Goal: Book appointment/travel/reservation

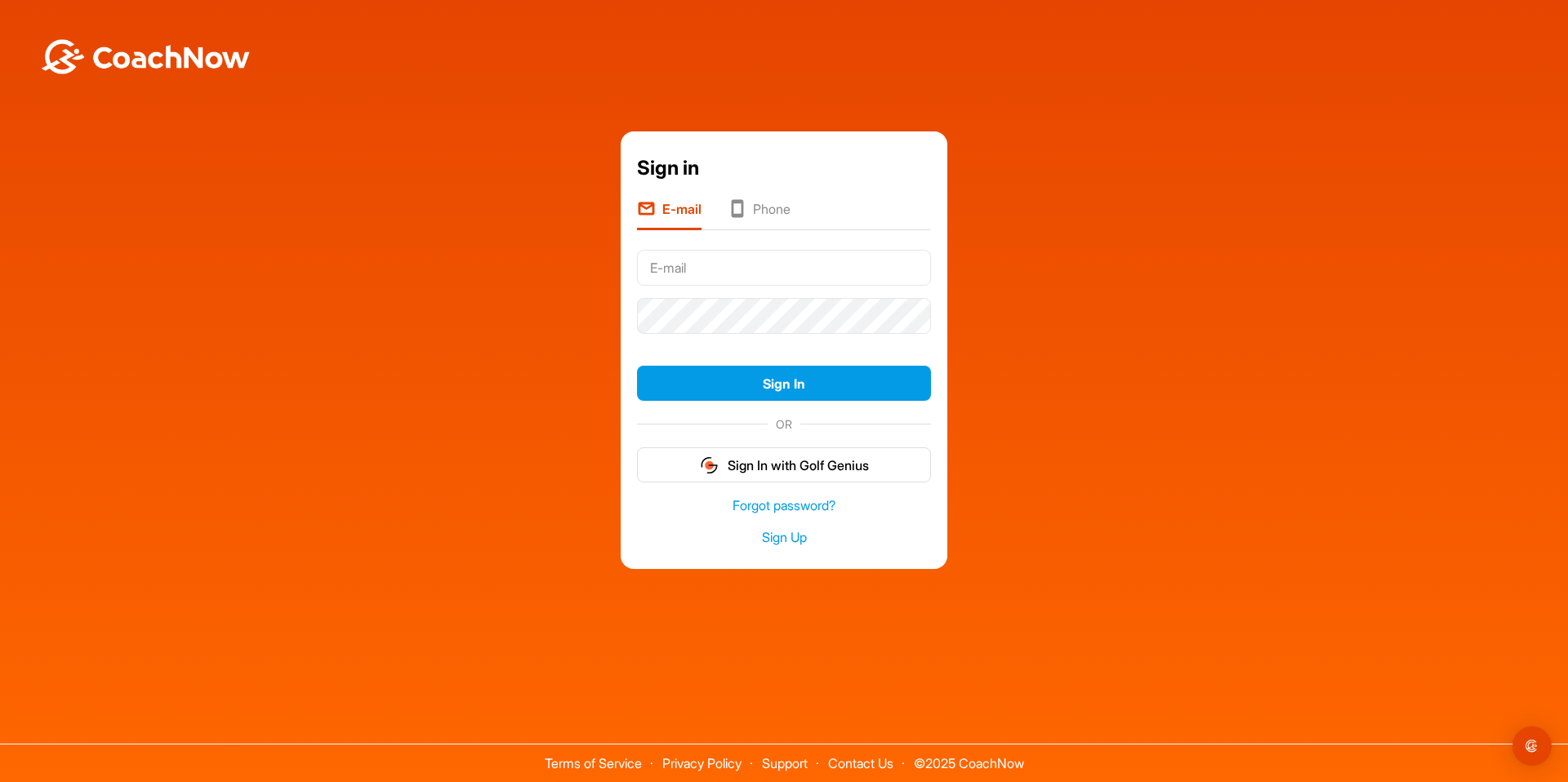
click at [693, 269] on input "text" at bounding box center [784, 268] width 294 height 36
type input "[EMAIL_ADDRESS][DOMAIN_NAME]"
click at [819, 378] on button "Sign In" at bounding box center [784, 383] width 294 height 35
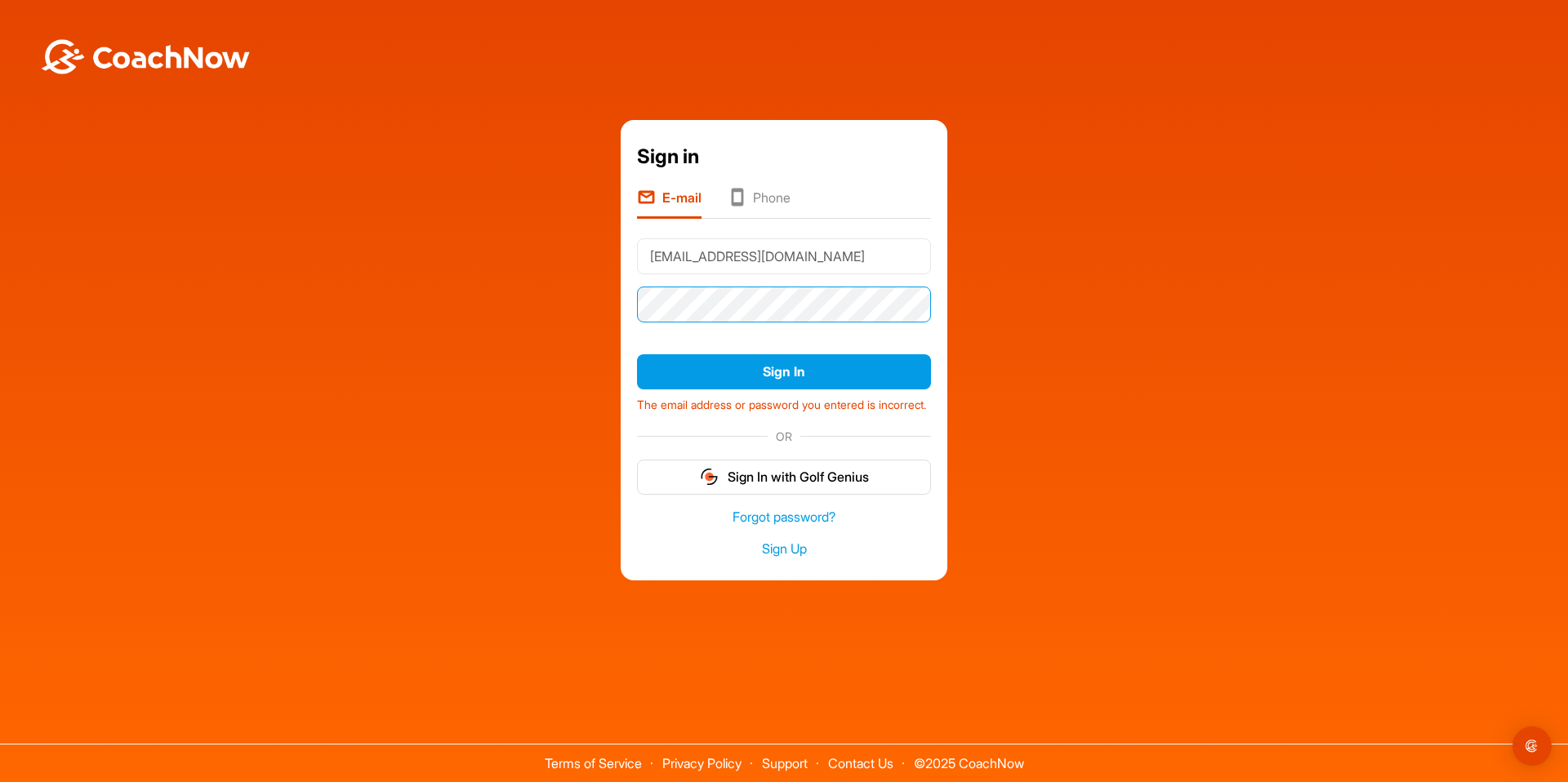
click at [542, 287] on div "Sign in E-mail Phone timbakerpga@outlook.com Sign In The email address or passw…" at bounding box center [784, 350] width 1551 height 461
click at [637, 355] on button "Sign In" at bounding box center [784, 372] width 294 height 35
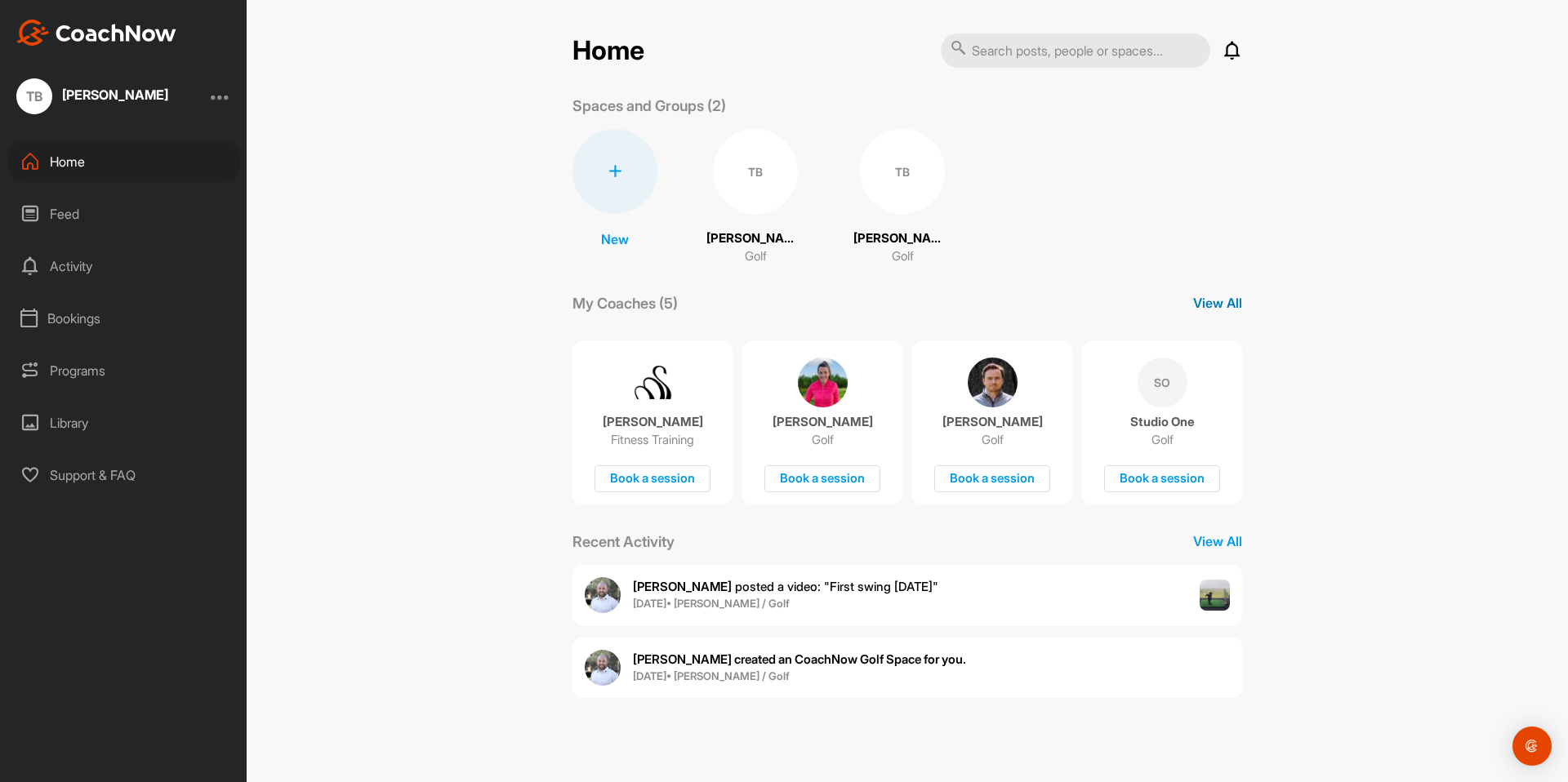
click at [1218, 307] on p "View All" at bounding box center [1217, 303] width 49 height 19
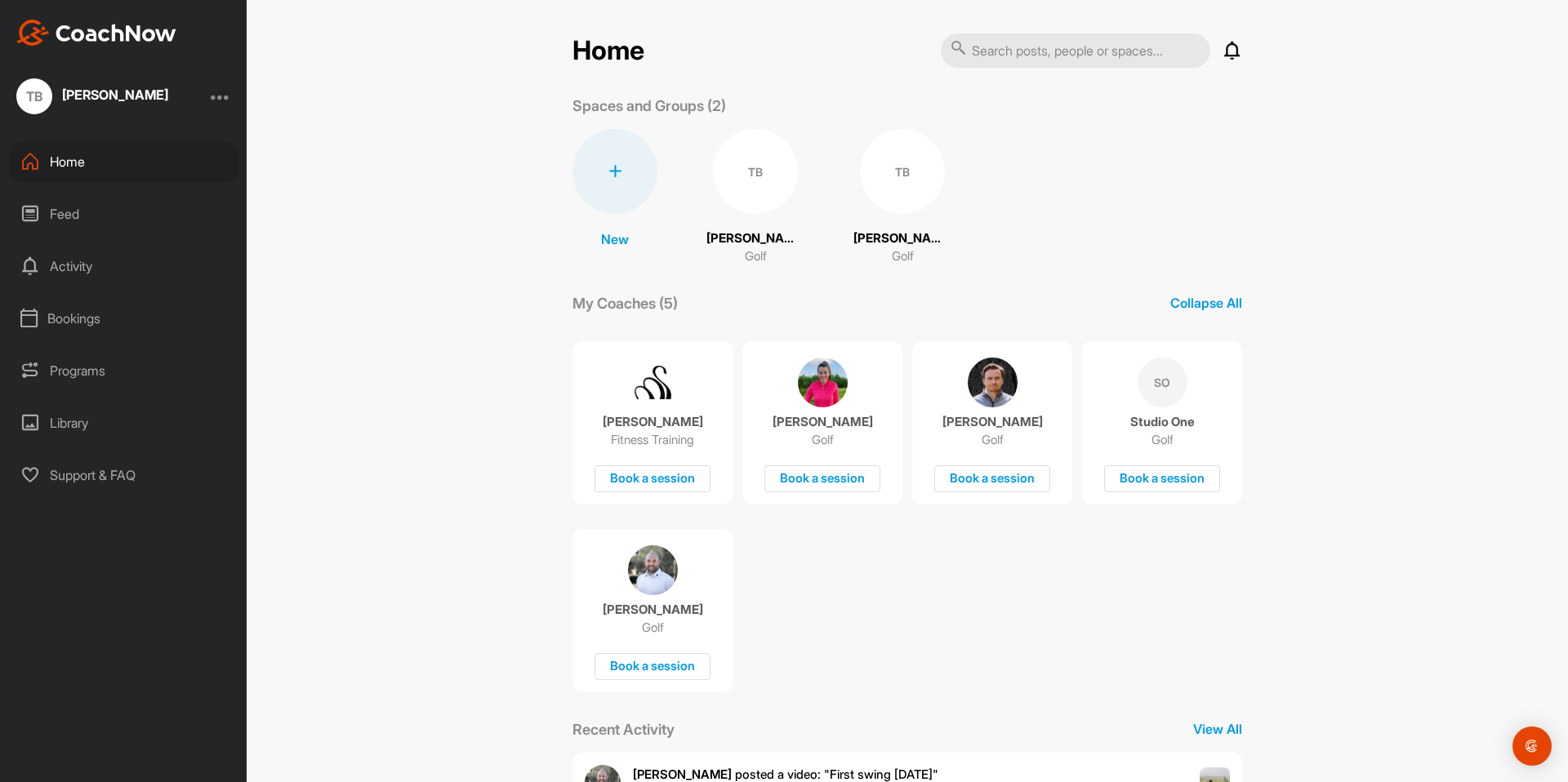
scroll to position [4, 0]
click at [78, 327] on div "Bookings" at bounding box center [124, 319] width 230 height 41
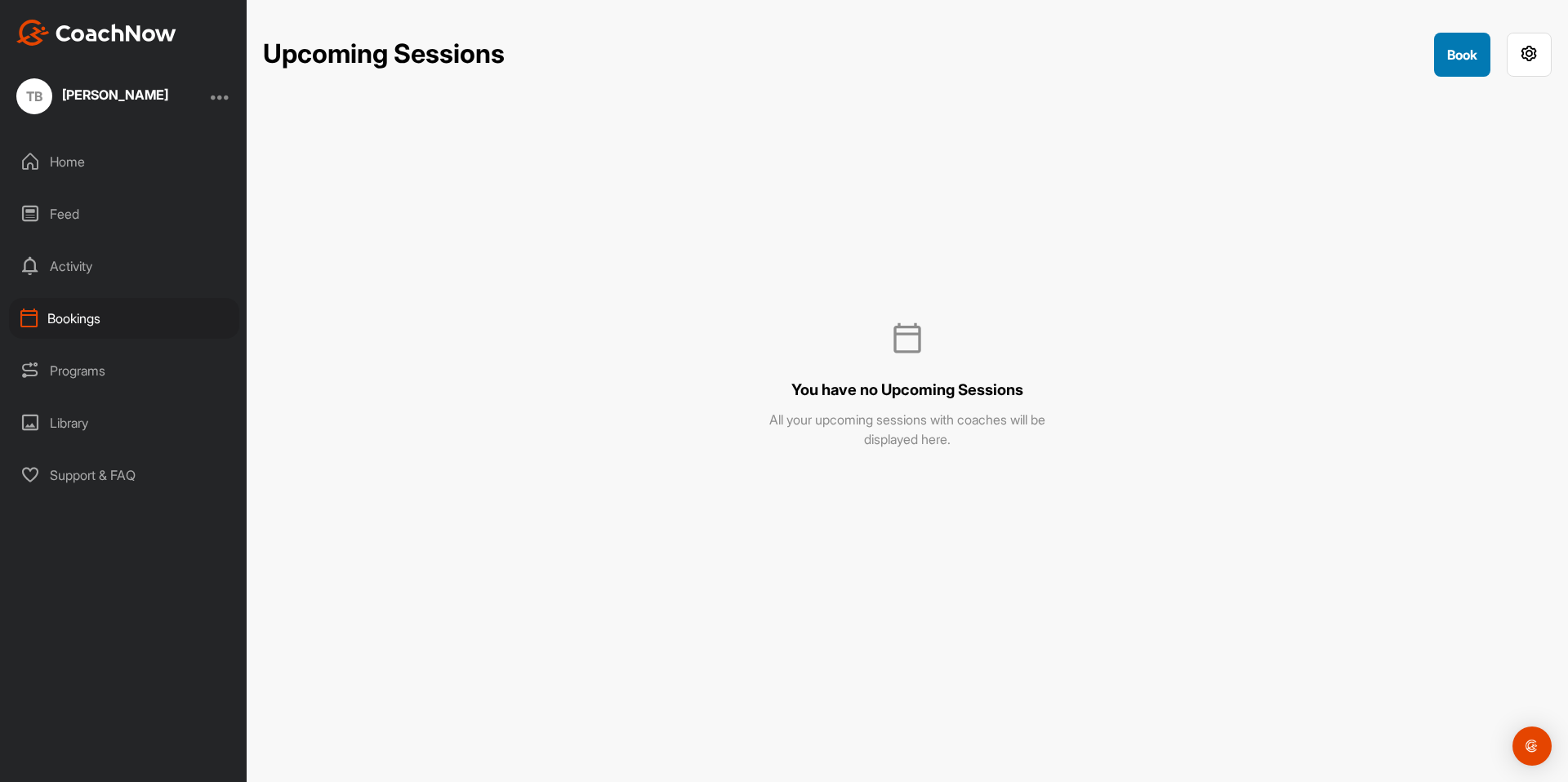
click at [1443, 54] on button "Book" at bounding box center [1462, 54] width 56 height 44
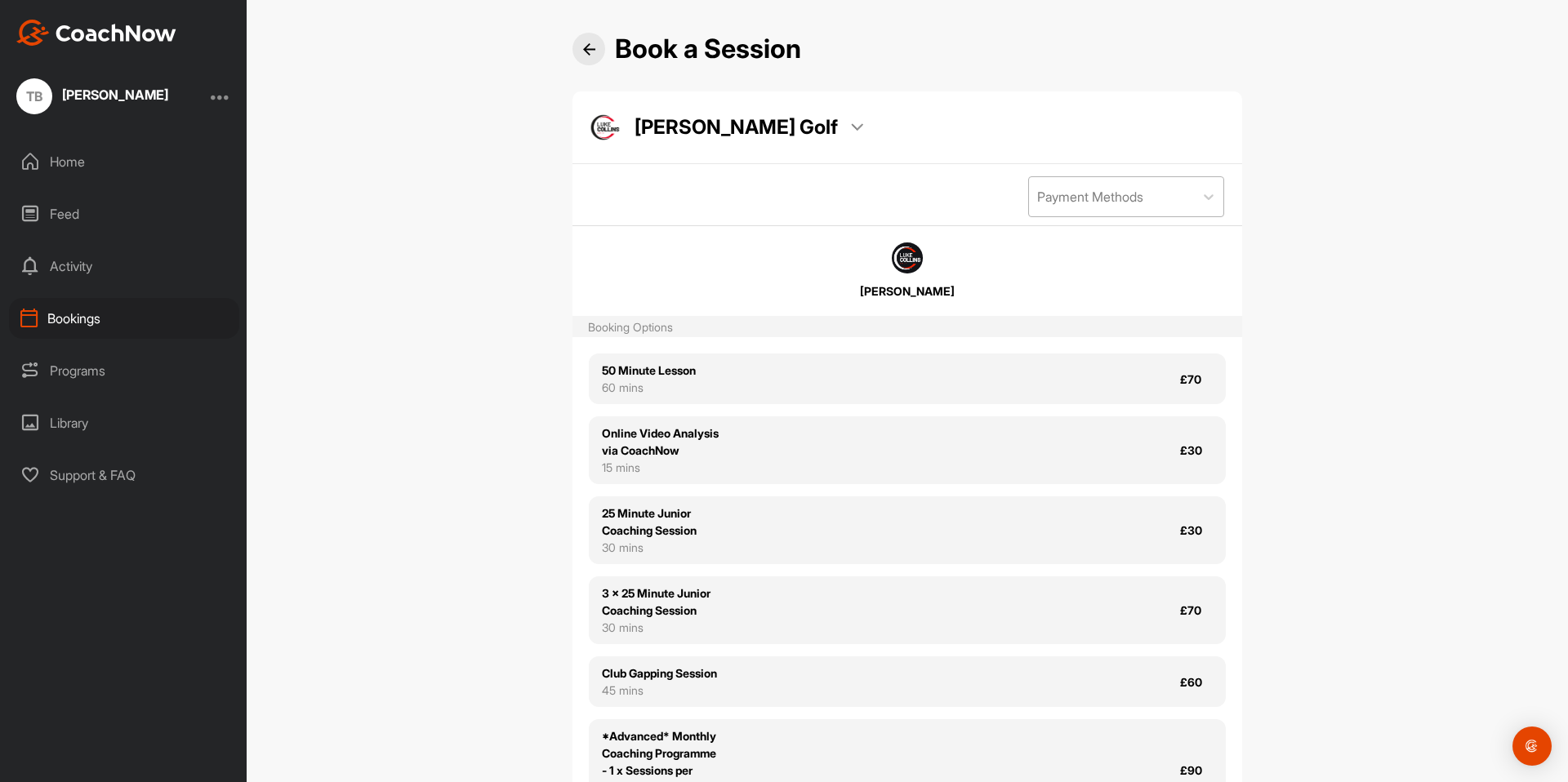
click at [1061, 195] on div "Payment Methods" at bounding box center [1090, 197] width 106 height 19
click at [1064, 278] on div "Online" at bounding box center [1127, 273] width 196 height 32
click at [851, 126] on img at bounding box center [857, 127] width 12 height 8
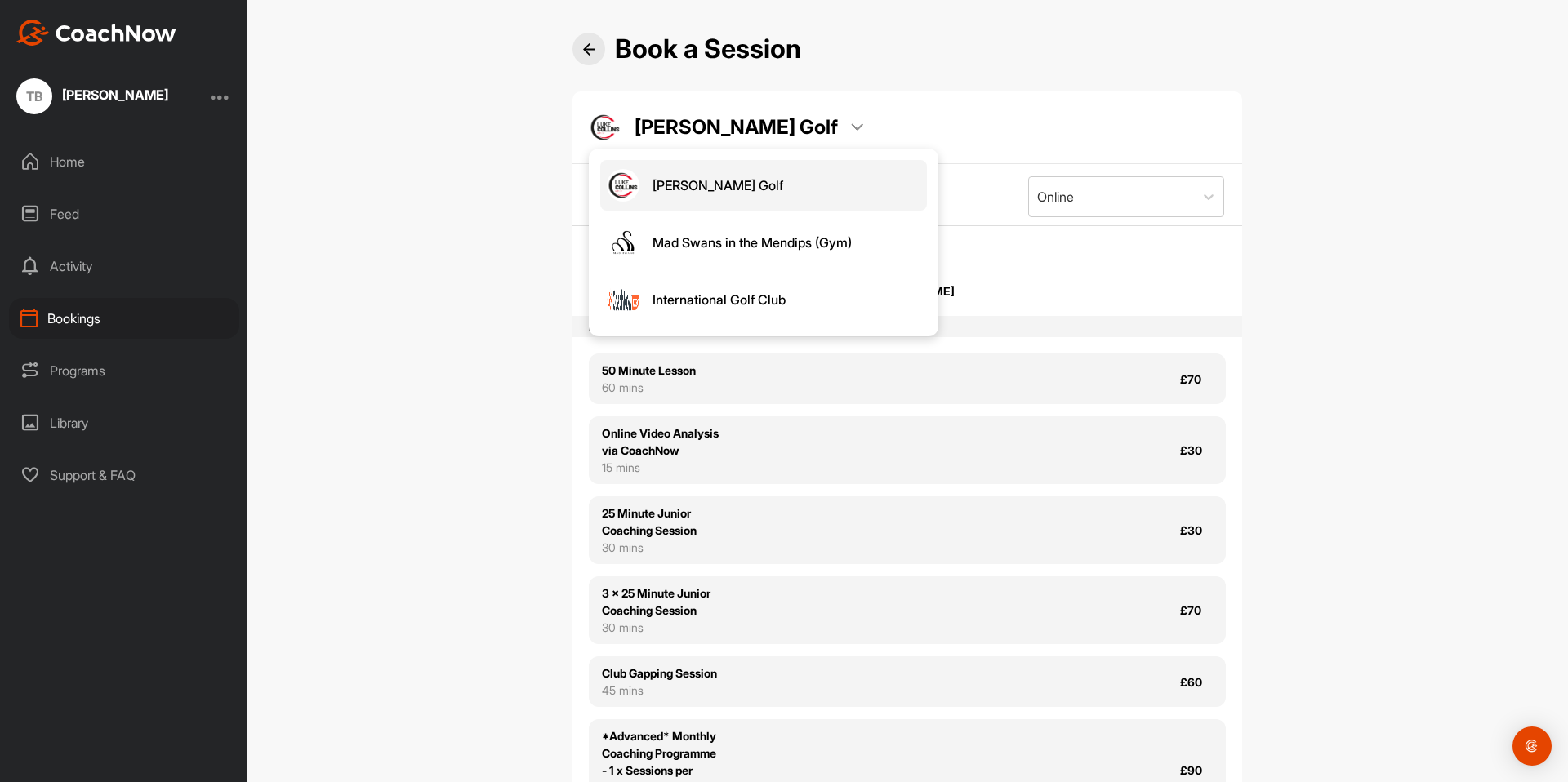
click at [851, 126] on img at bounding box center [857, 127] width 12 height 8
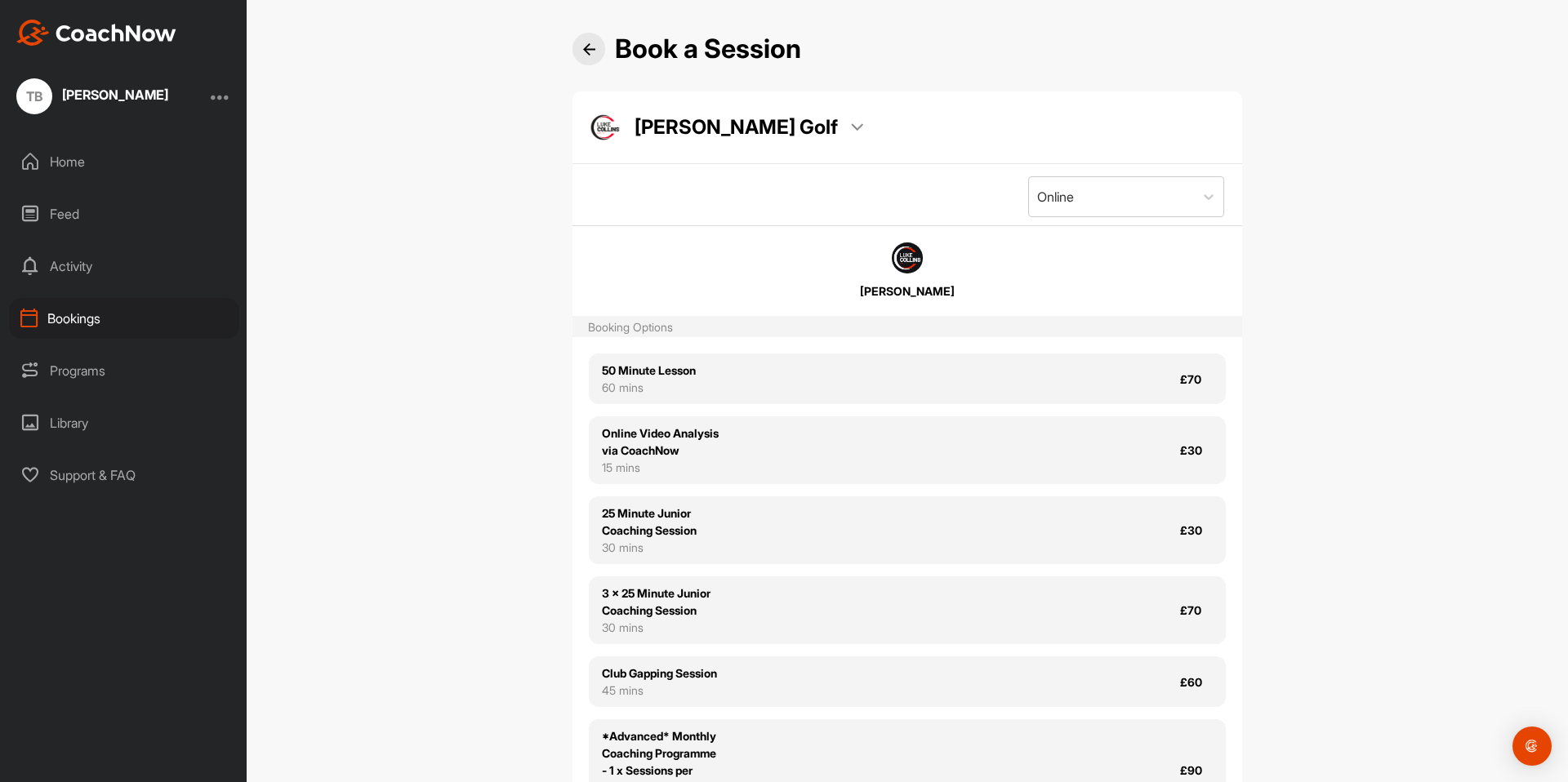
click at [583, 48] on img at bounding box center [588, 49] width 12 height 12
click at [741, 120] on p "[PERSON_NAME] Golf" at bounding box center [736, 127] width 203 height 28
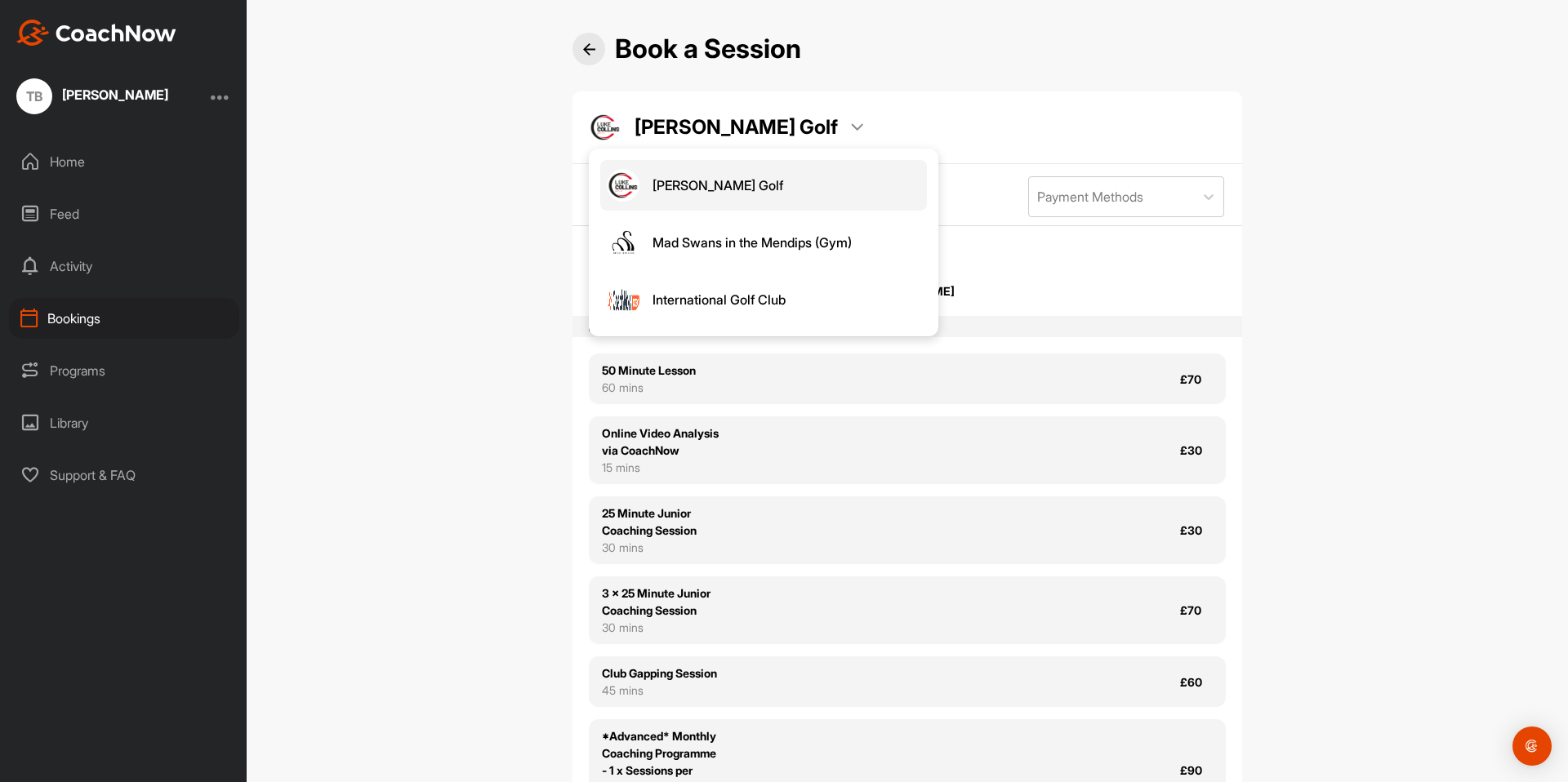
click at [681, 185] on span "[PERSON_NAME] Golf" at bounding box center [718, 185] width 131 height 18
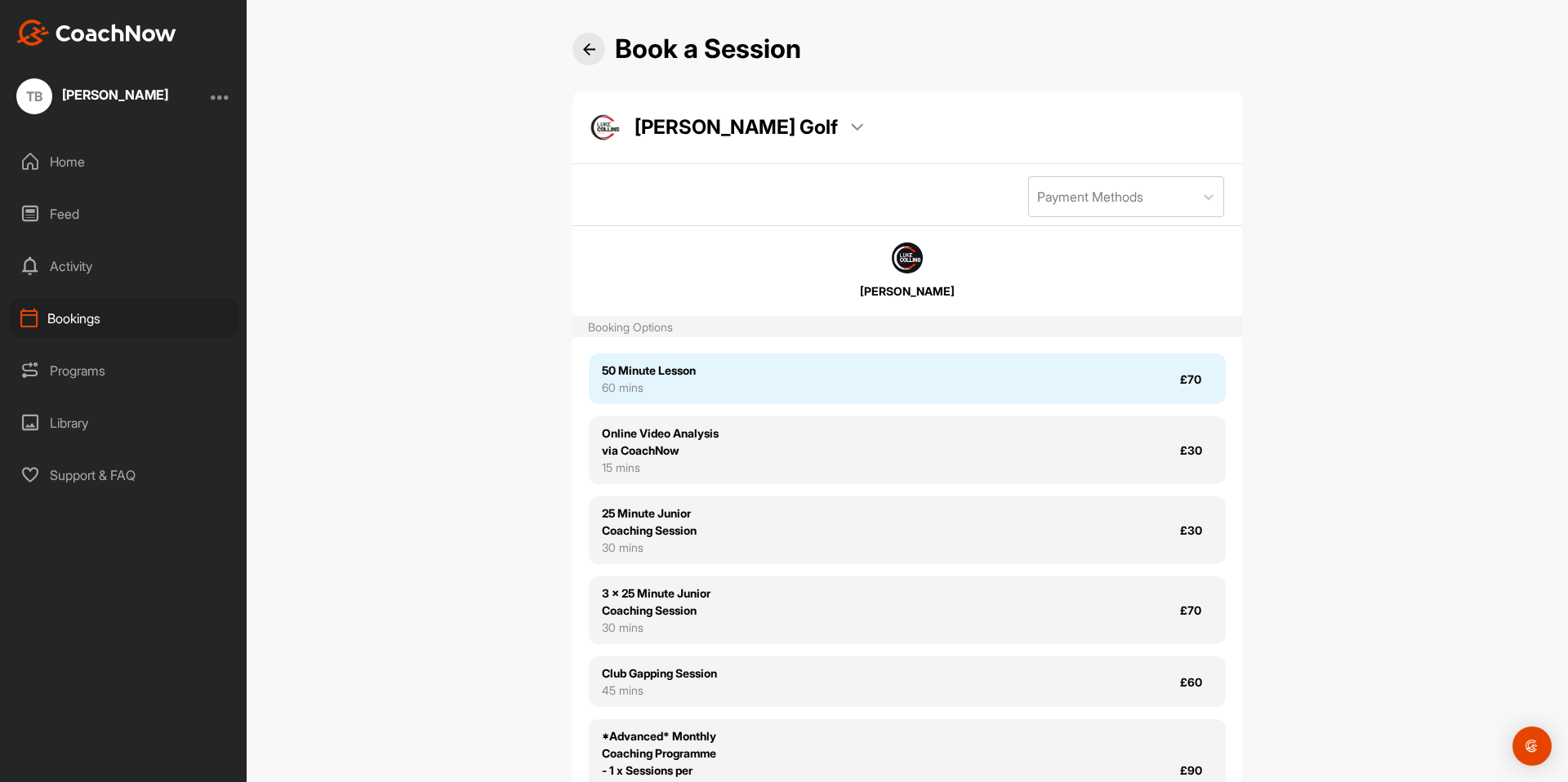
click at [683, 379] on div "60 mins" at bounding box center [649, 387] width 94 height 18
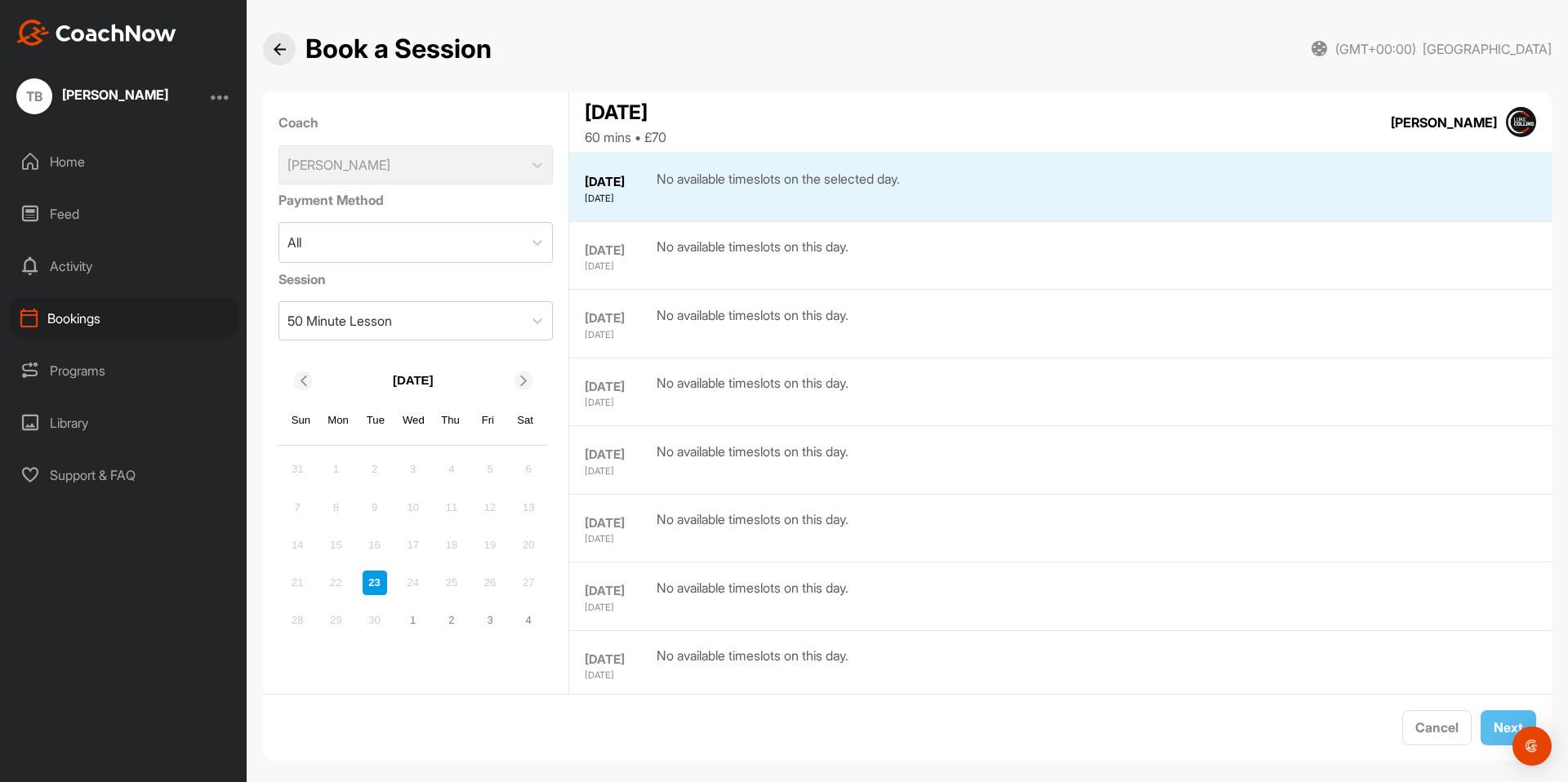
scroll to position [17, 0]
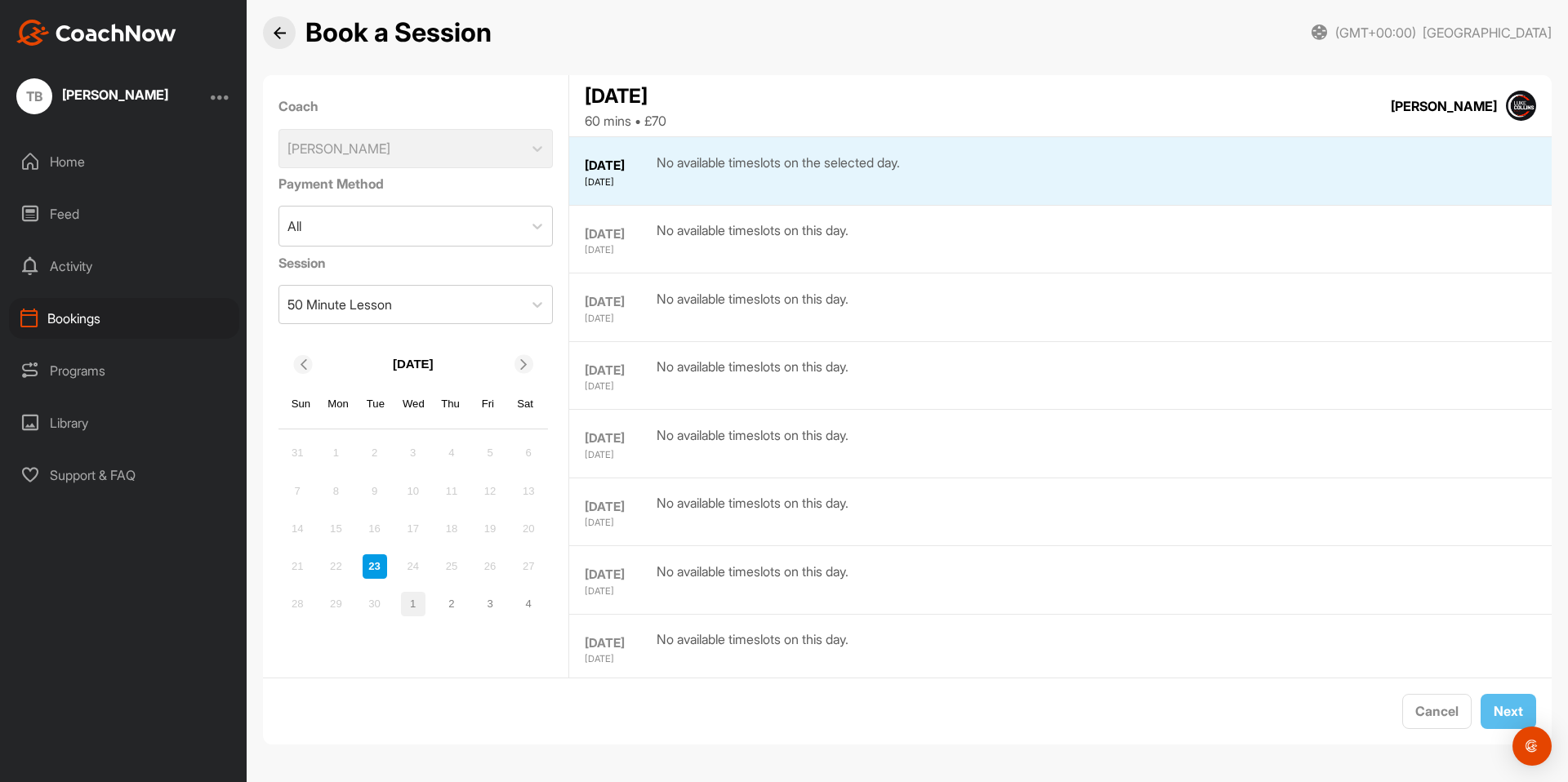
click at [406, 599] on div "1" at bounding box center [413, 604] width 25 height 25
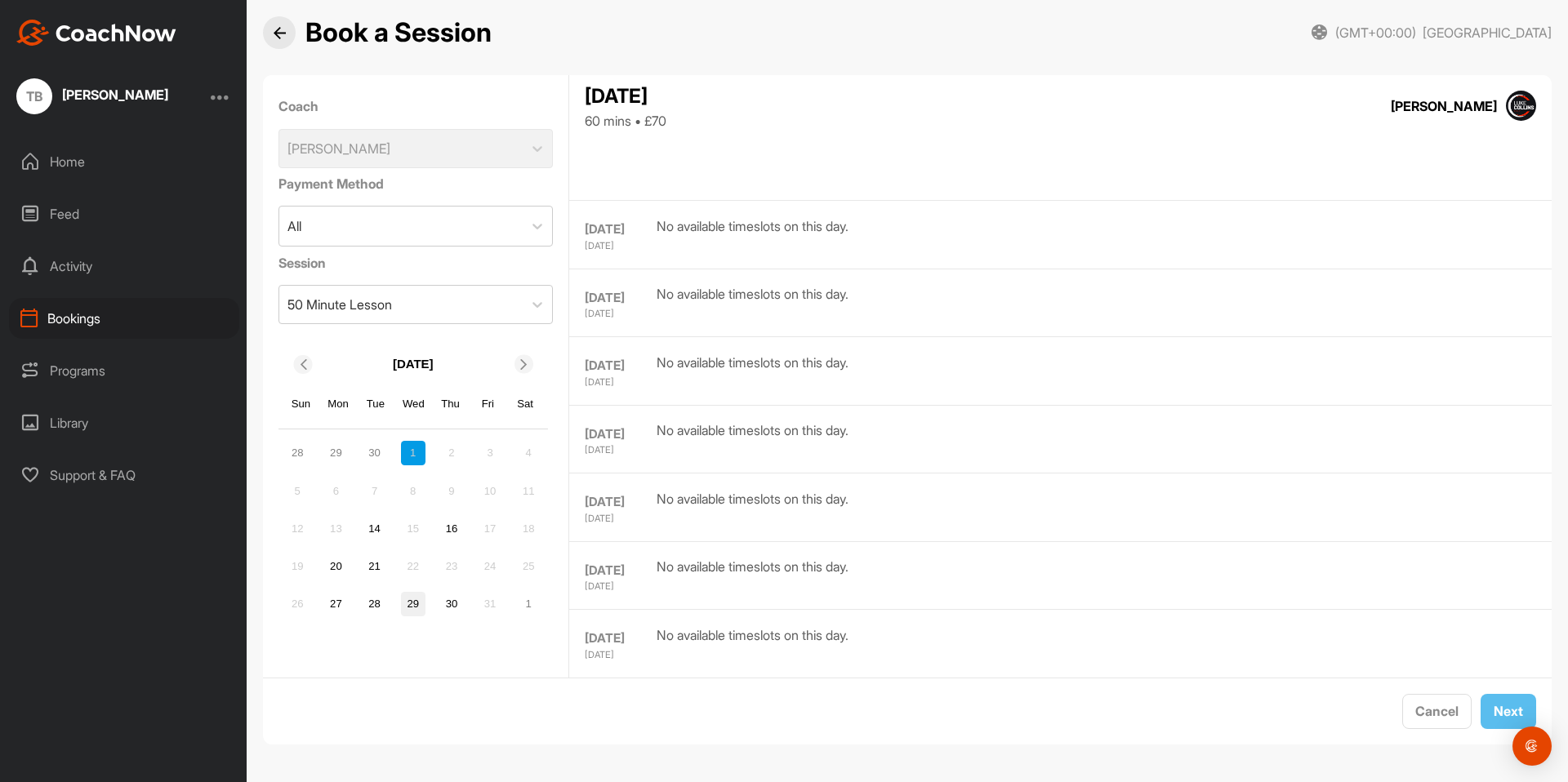
scroll to position [0, 0]
click at [371, 523] on div "14" at bounding box center [375, 529] width 25 height 25
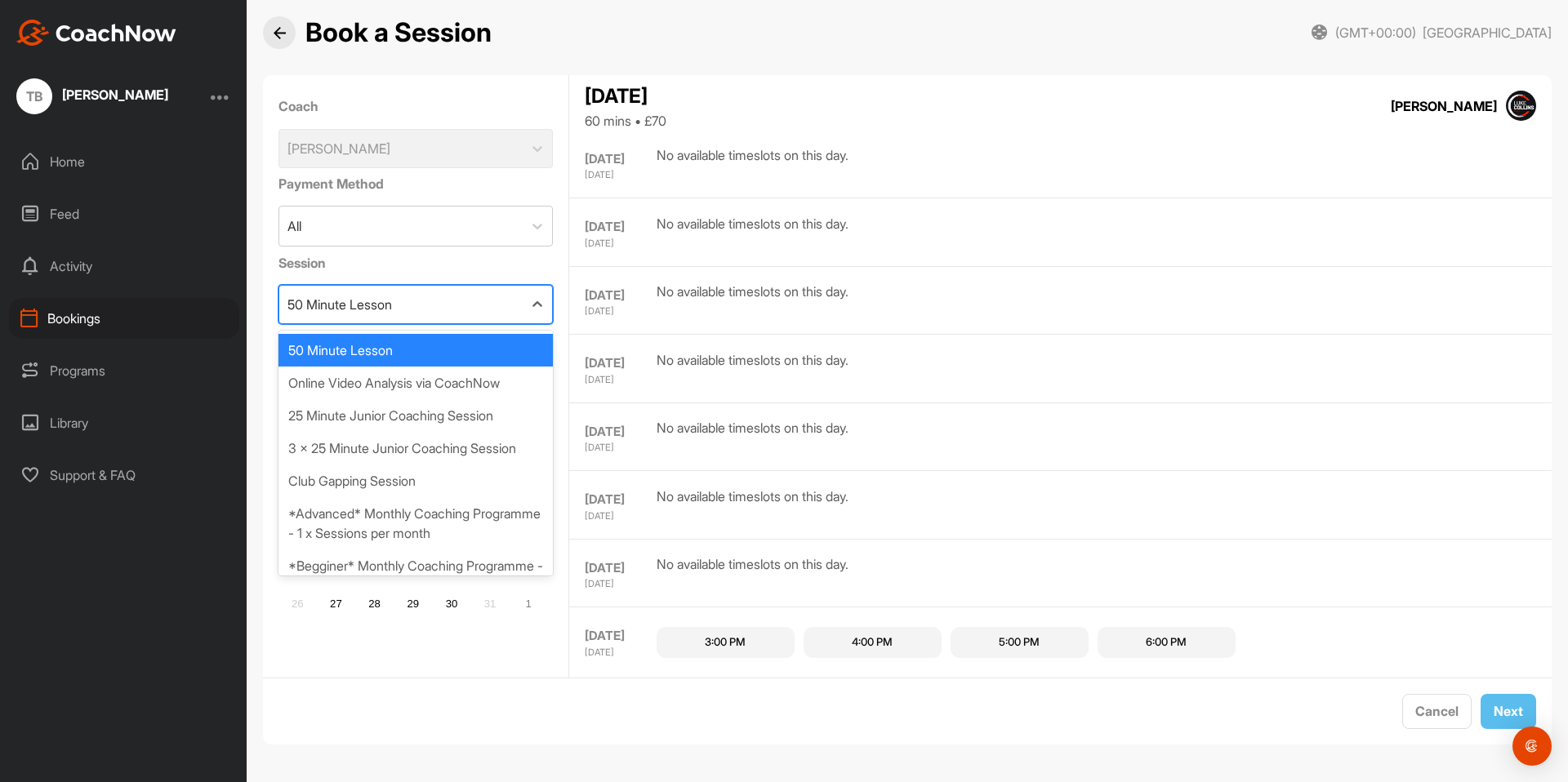
click at [408, 307] on div "50 Minute Lesson" at bounding box center [401, 305] width 244 height 38
click at [435, 544] on div "*Advanced* Monthly Coaching Programme - 1 x Sessions per month" at bounding box center [416, 523] width 275 height 53
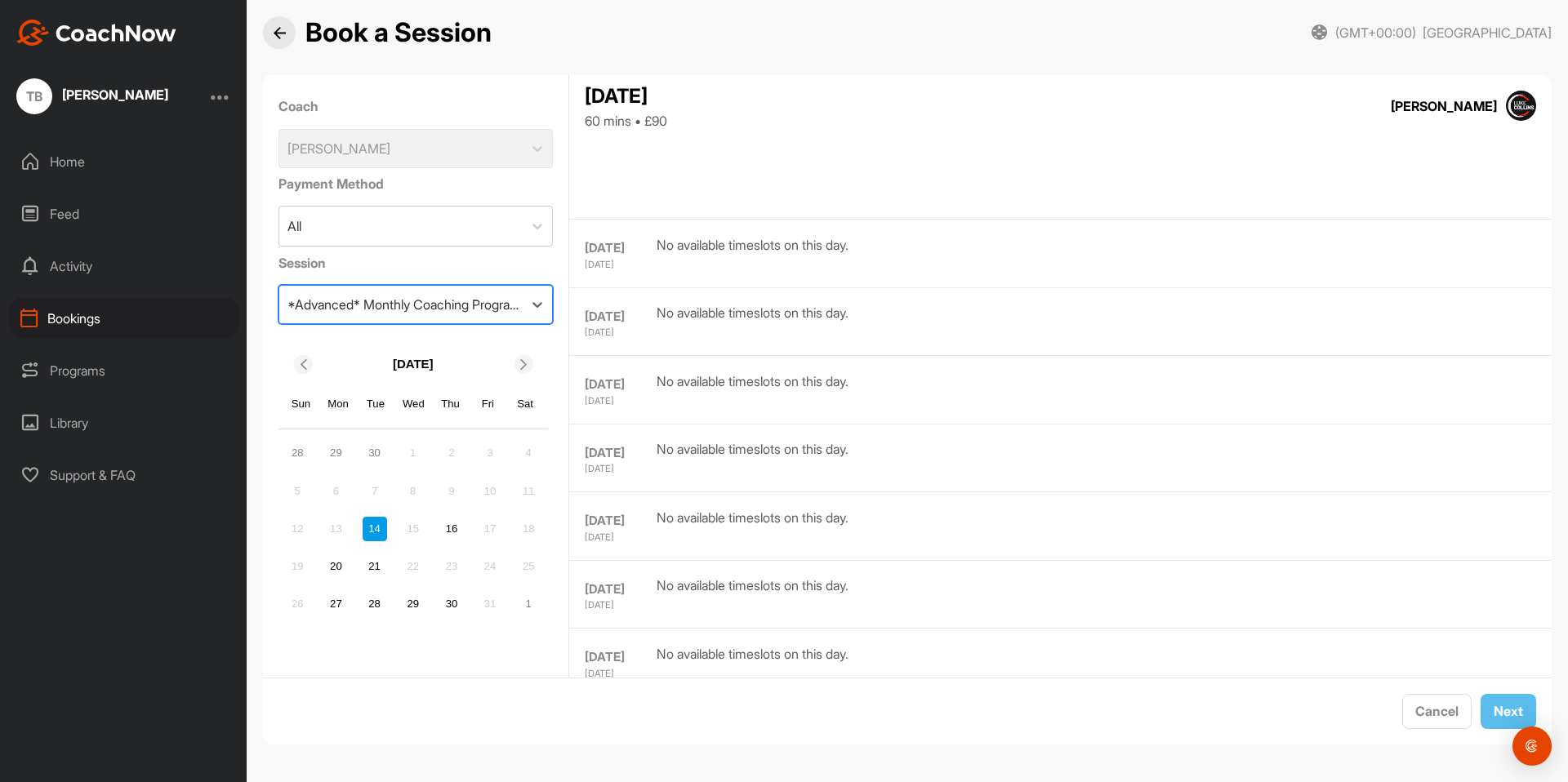
scroll to position [0, 0]
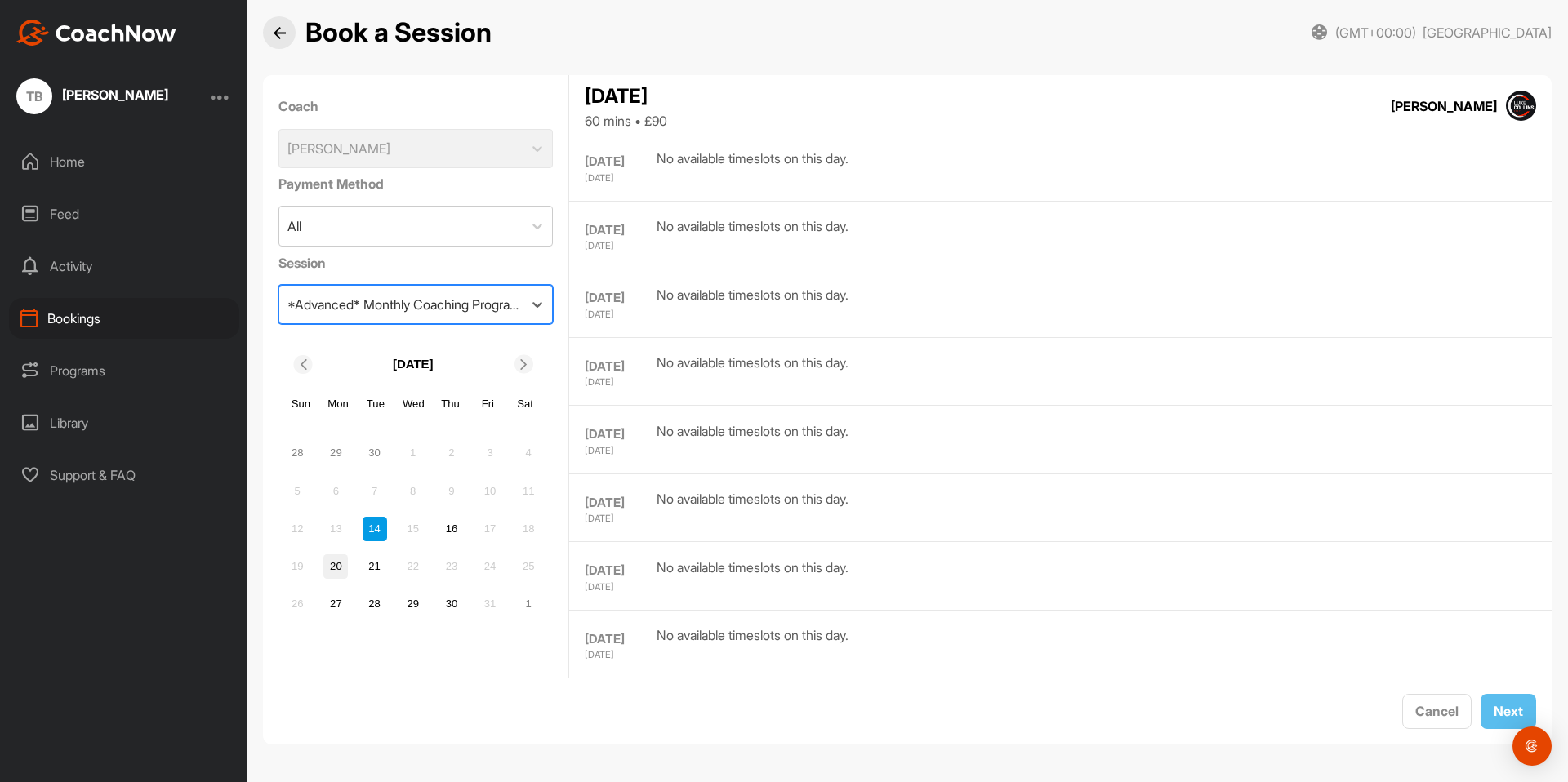
click at [335, 563] on div "20" at bounding box center [335, 567] width 25 height 25
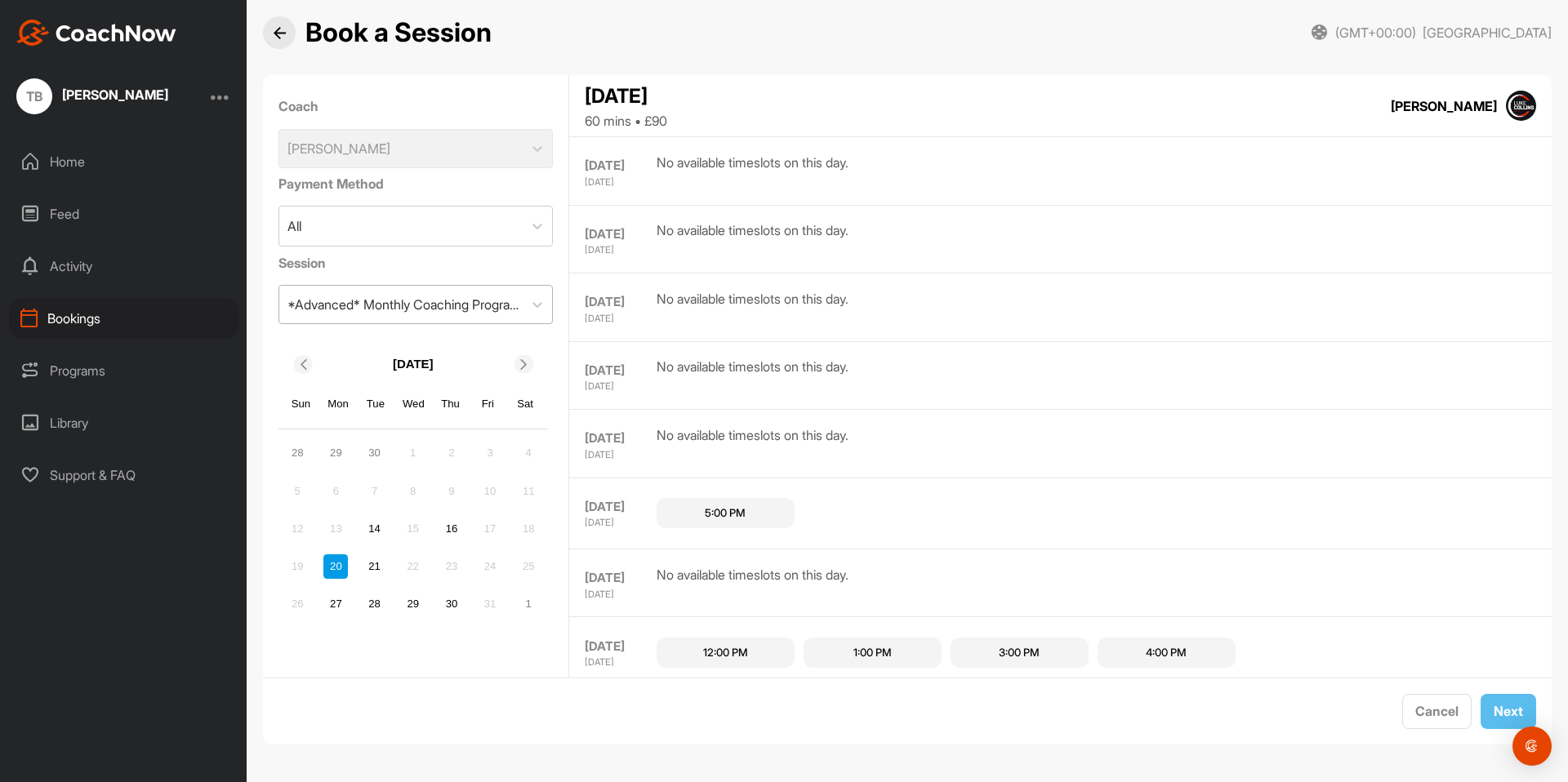
click at [476, 301] on div "*Advanced* Monthly Coaching Programme - 1 x Sessions per month" at bounding box center [405, 304] width 237 height 19
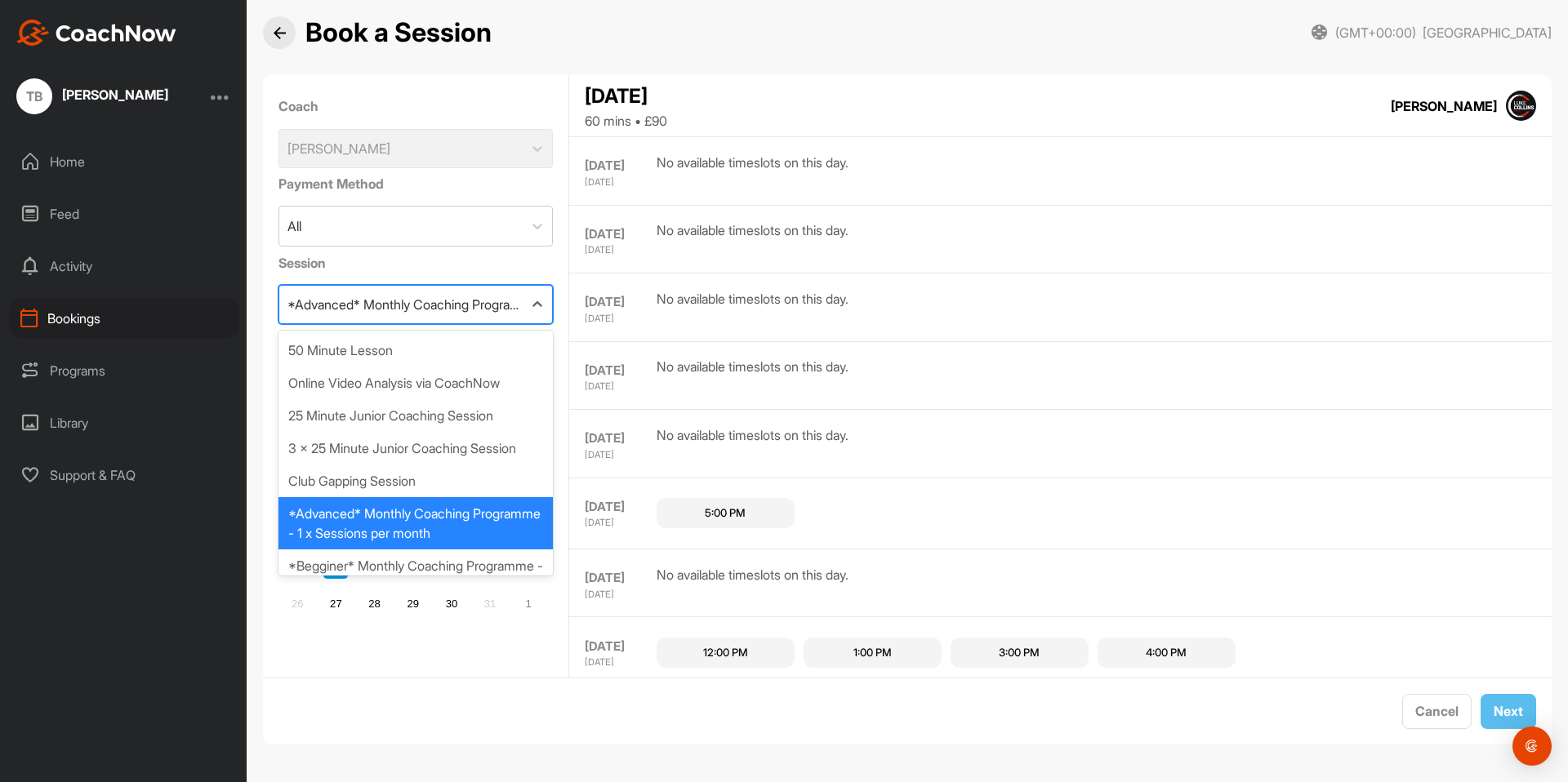
scroll to position [10, 0]
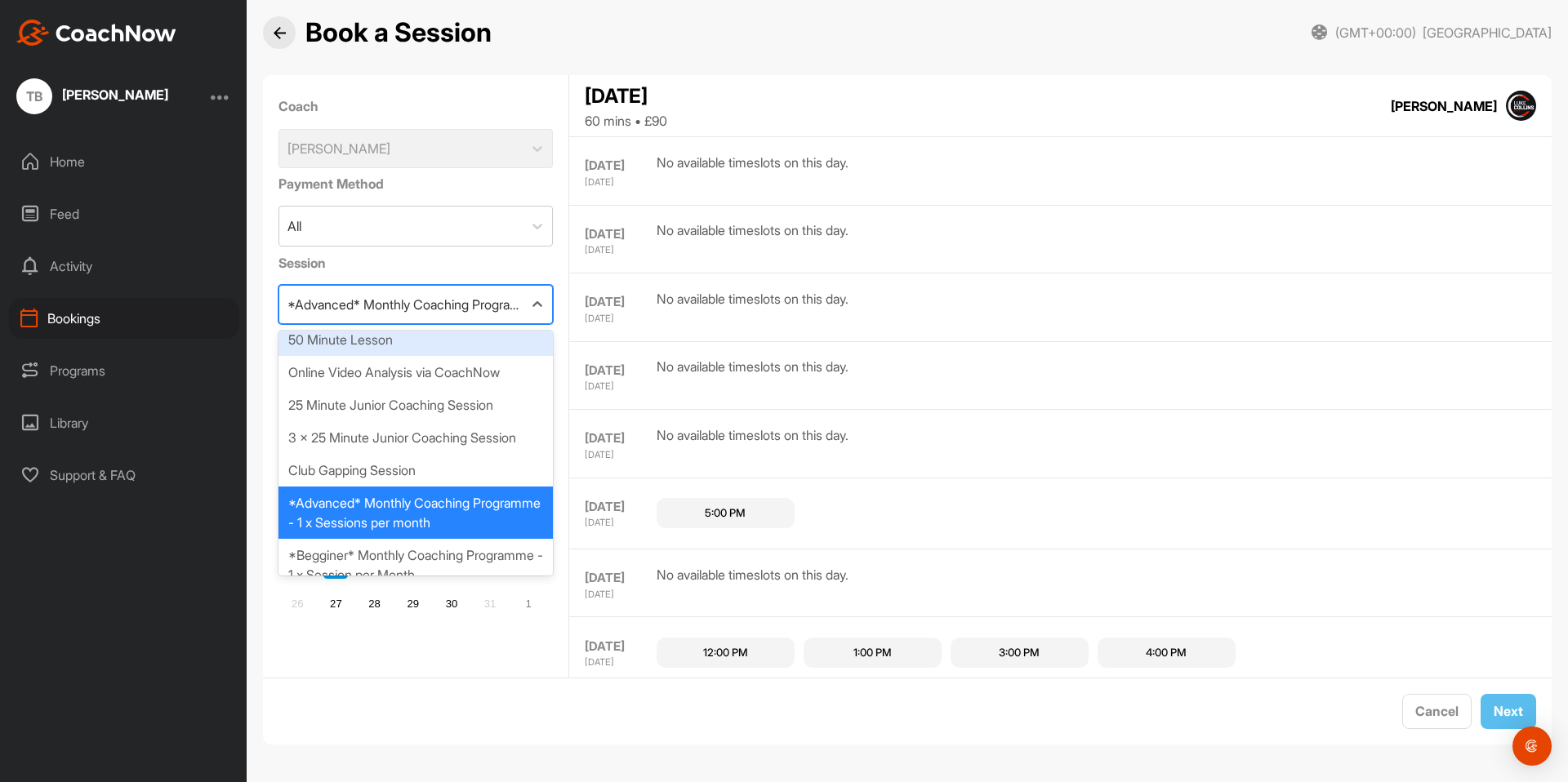
click at [434, 340] on div "50 Minute Lesson" at bounding box center [416, 339] width 275 height 32
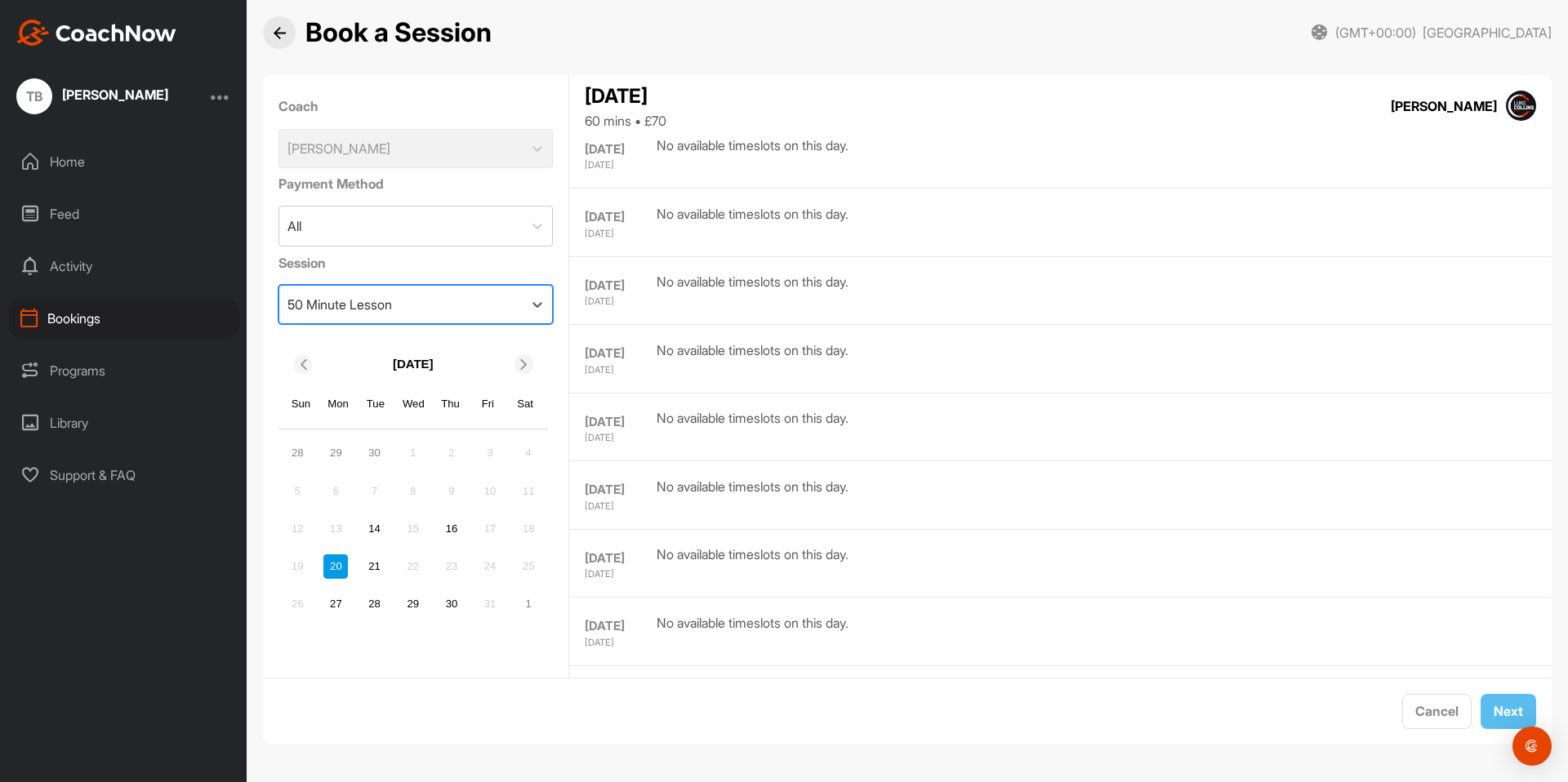
scroll to position [0, 0]
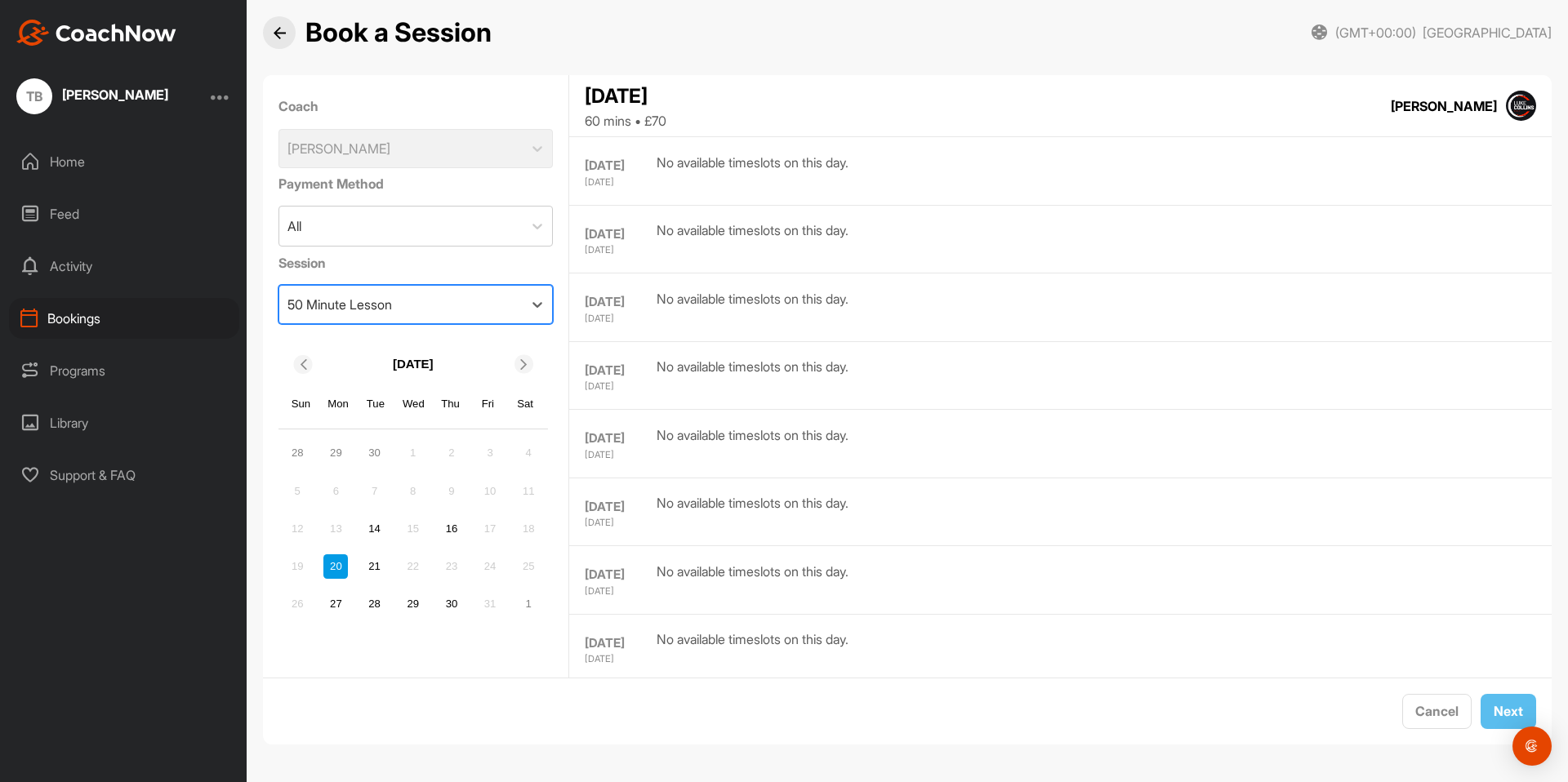
click at [214, 98] on div at bounding box center [220, 96] width 19 height 19
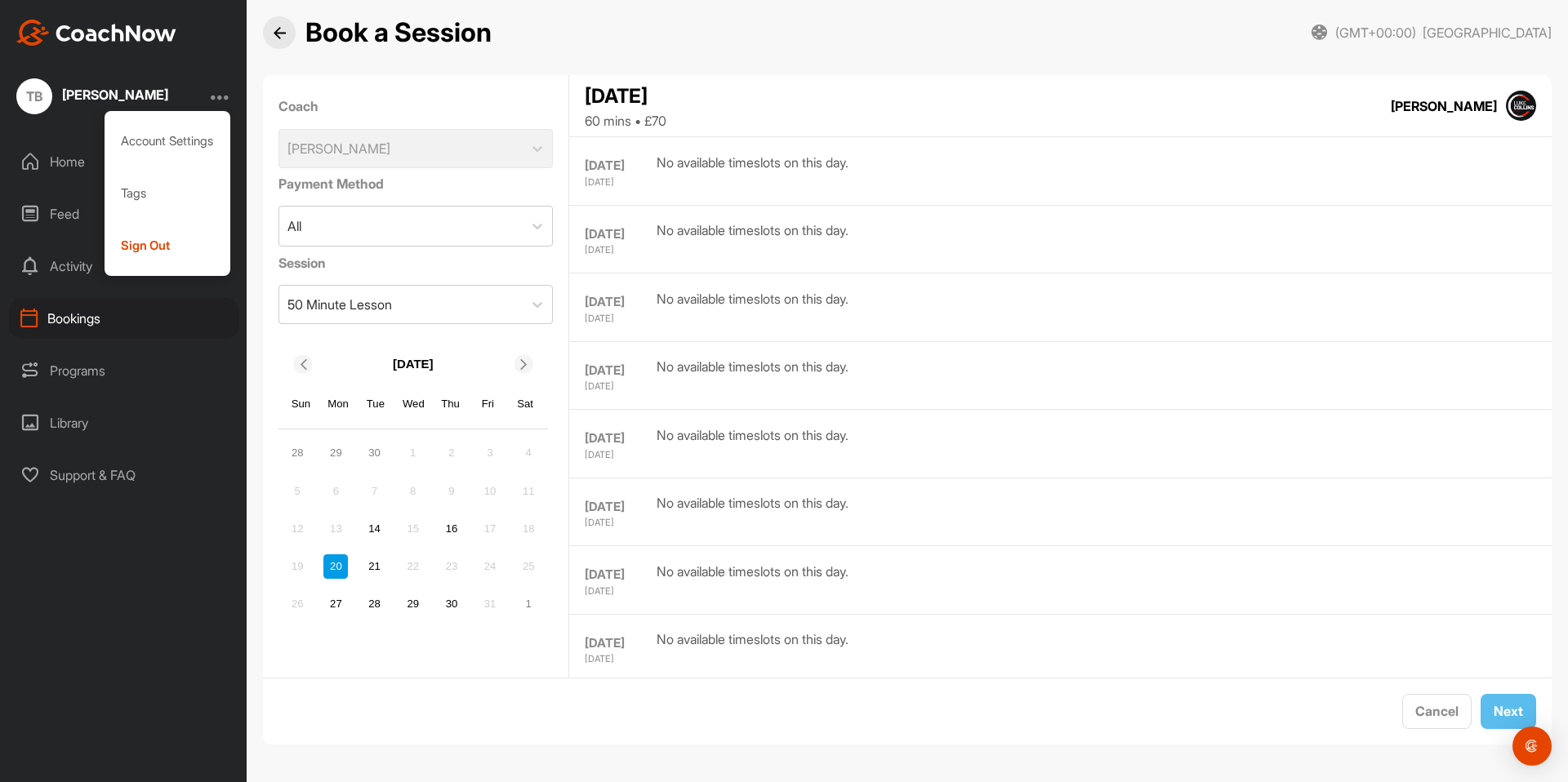
click at [214, 98] on div at bounding box center [220, 96] width 19 height 19
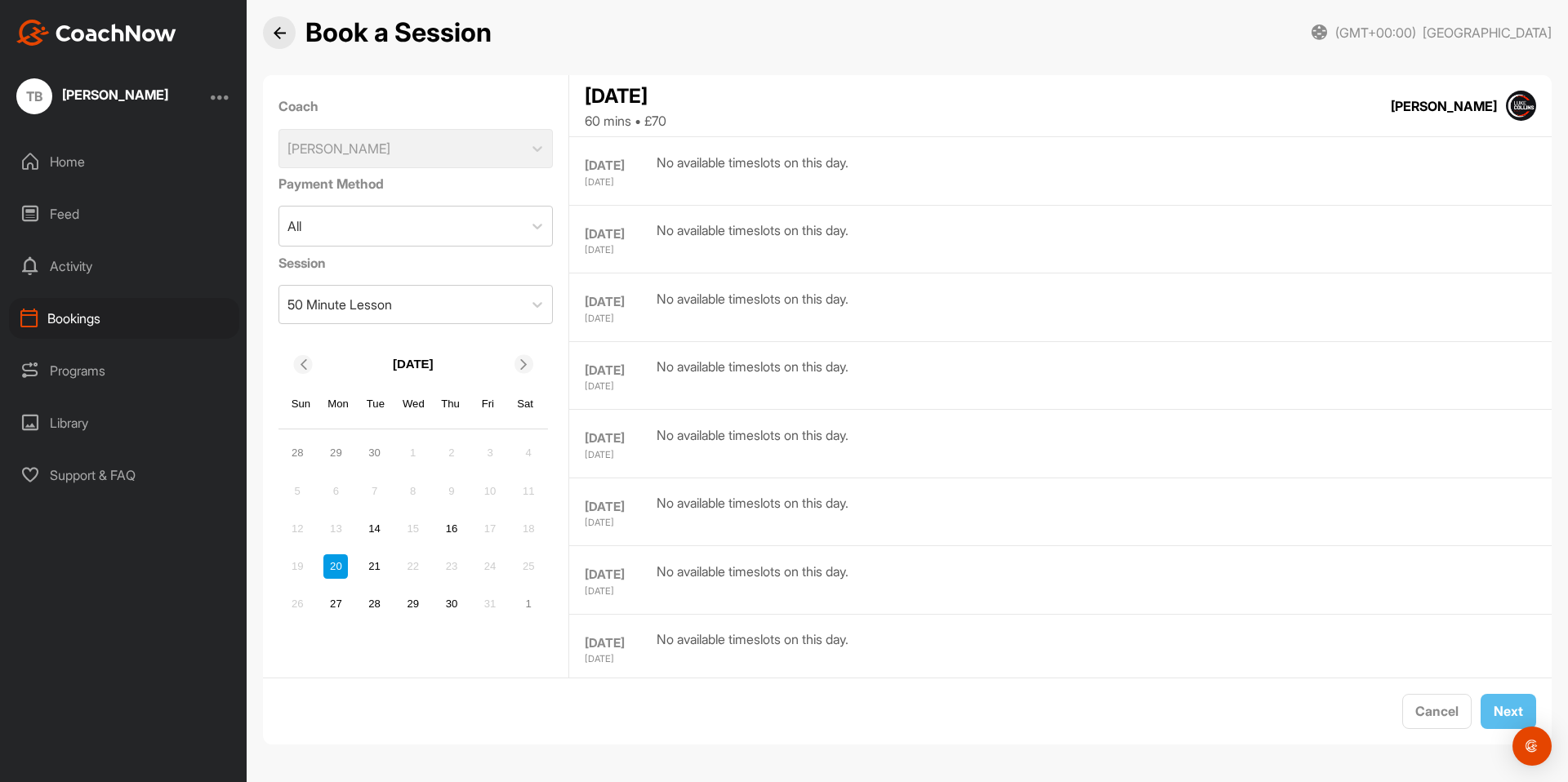
click at [84, 164] on div "Home" at bounding box center [124, 162] width 230 height 41
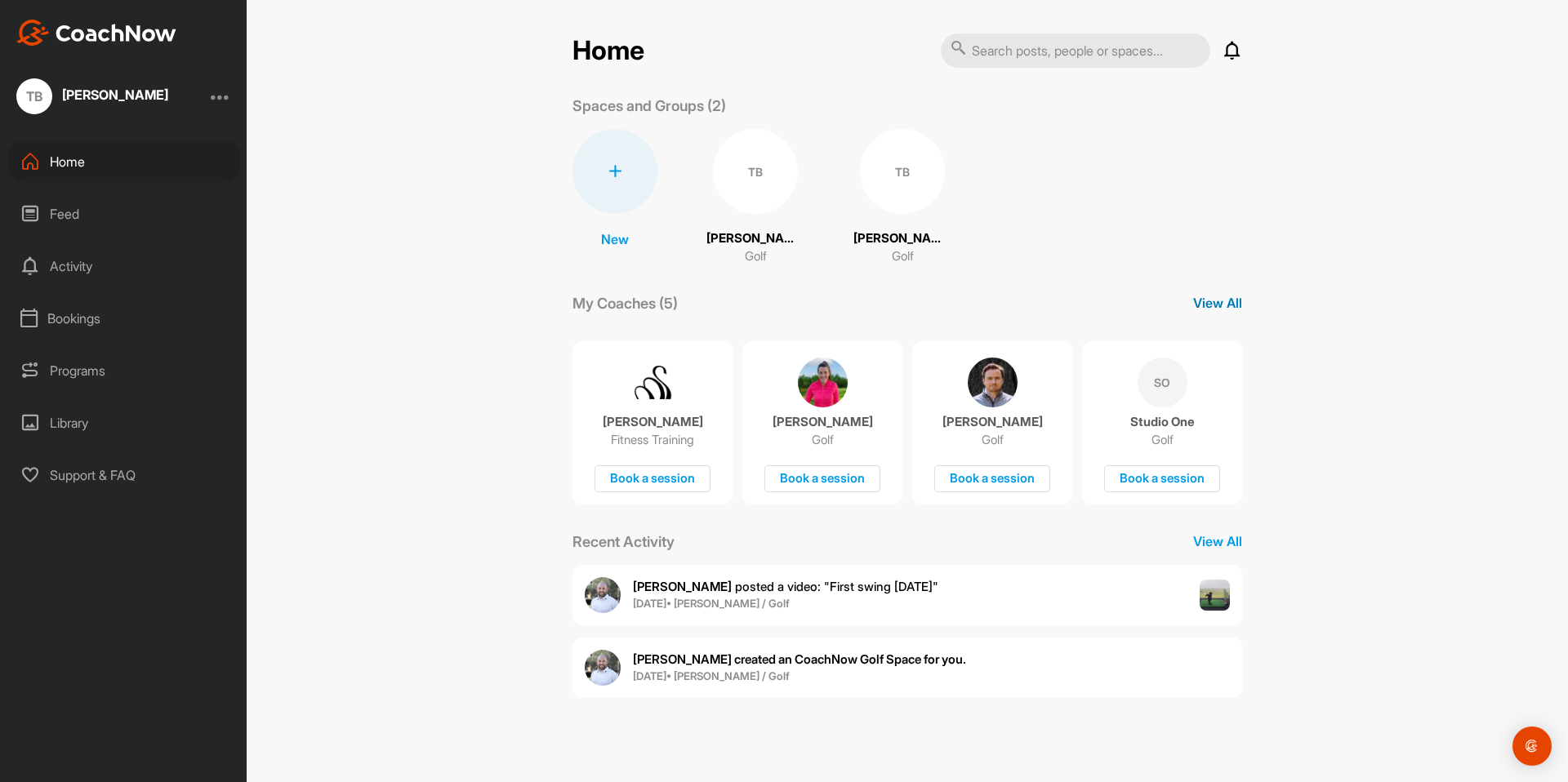
click at [1216, 306] on p "View All" at bounding box center [1217, 303] width 49 height 19
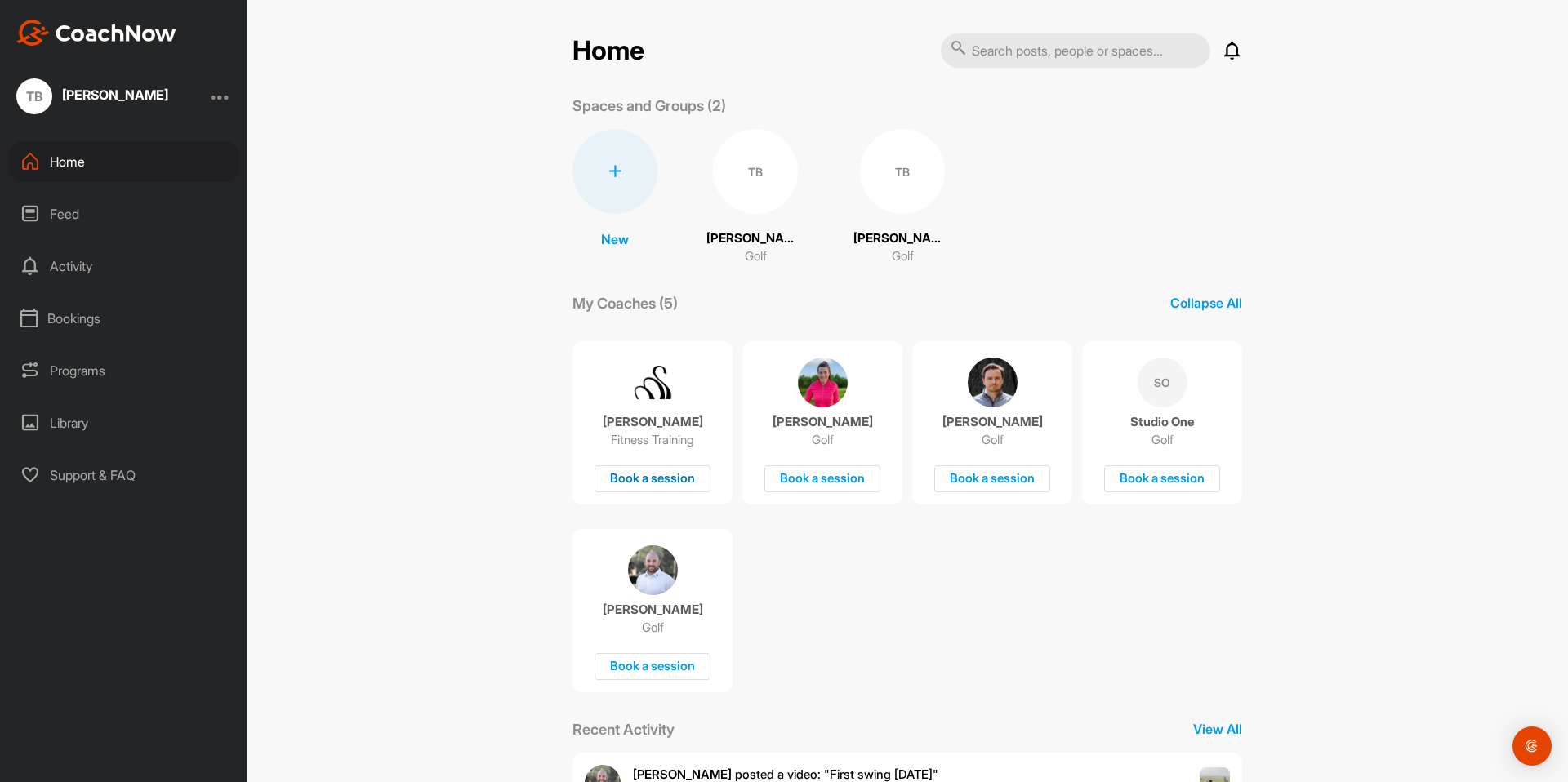
click at [673, 477] on div "Book a session" at bounding box center [653, 478] width 116 height 27
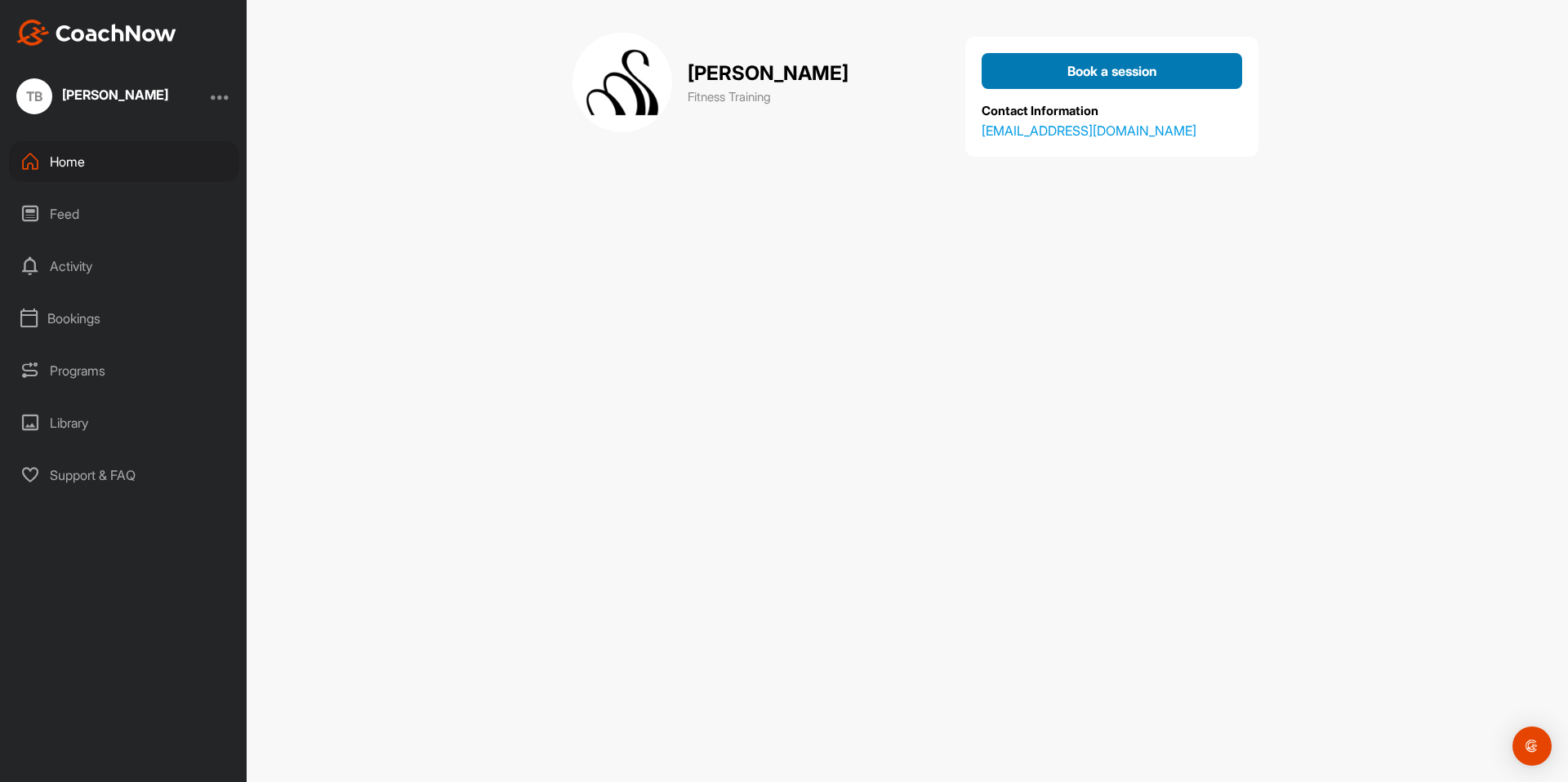
click at [1100, 61] on div "Book a session" at bounding box center [1112, 70] width 235 height 19
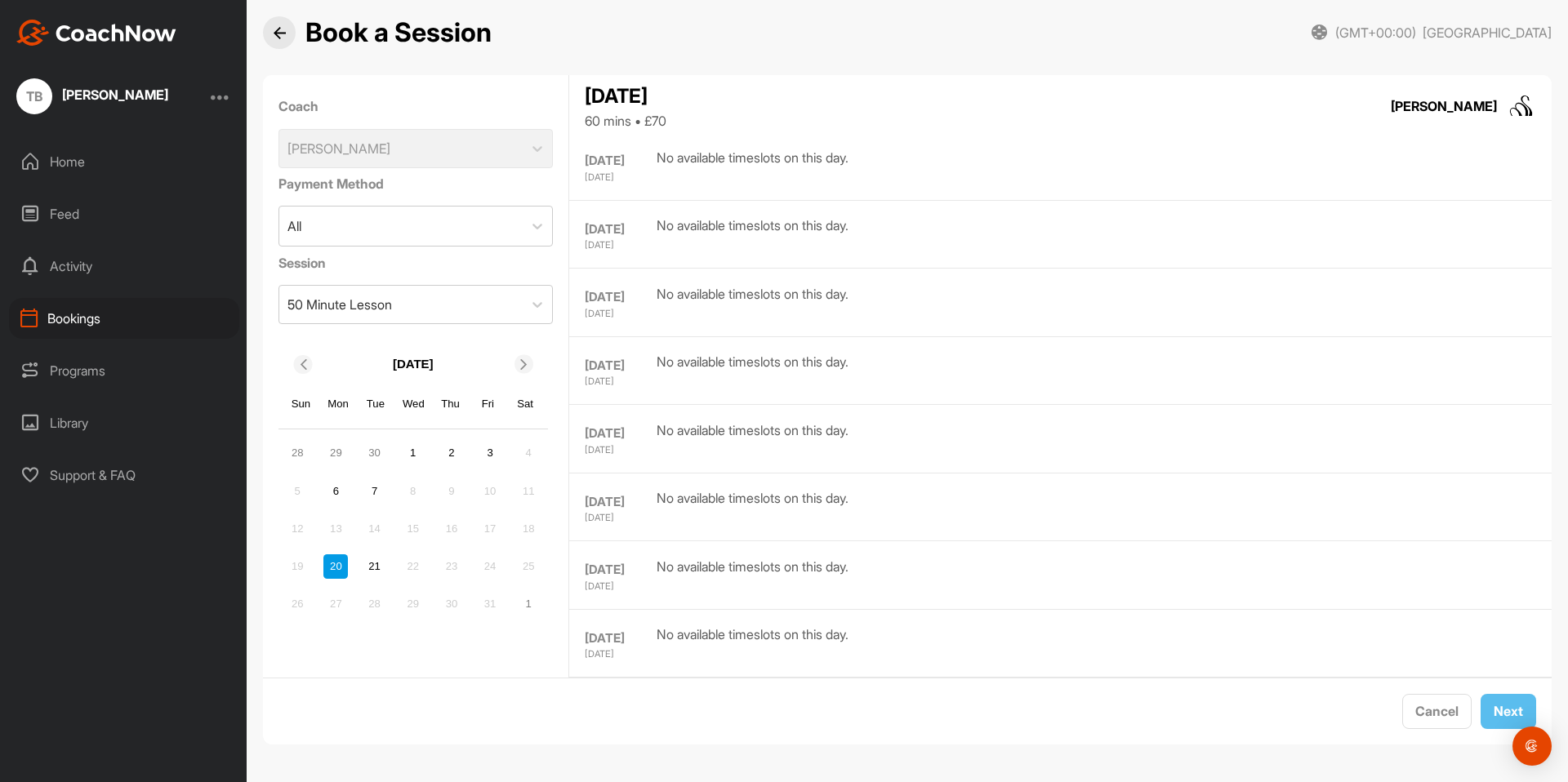
scroll to position [1091, 0]
click at [78, 366] on div "Programs" at bounding box center [124, 370] width 230 height 41
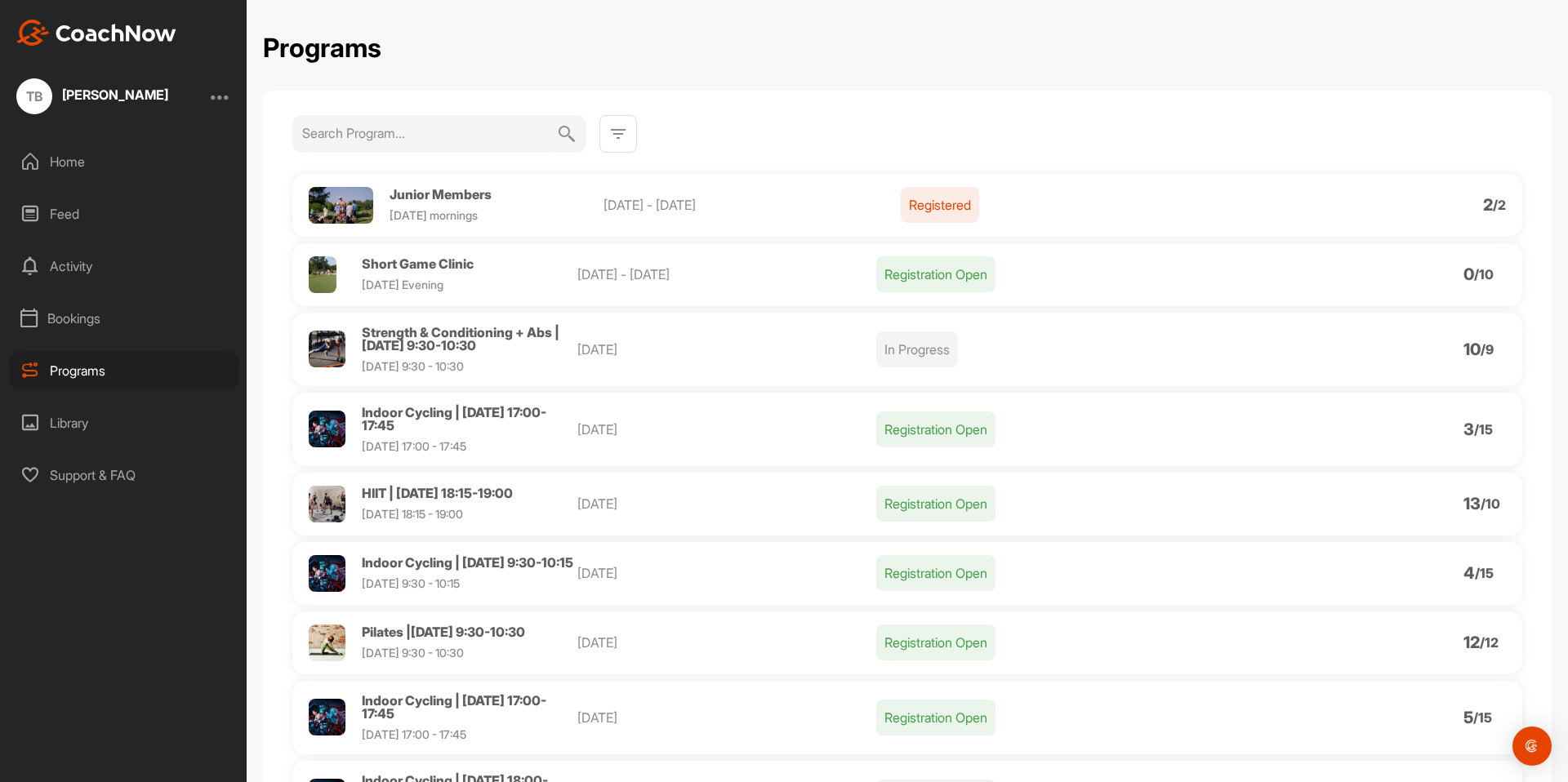
click at [66, 157] on div "Home" at bounding box center [124, 162] width 230 height 41
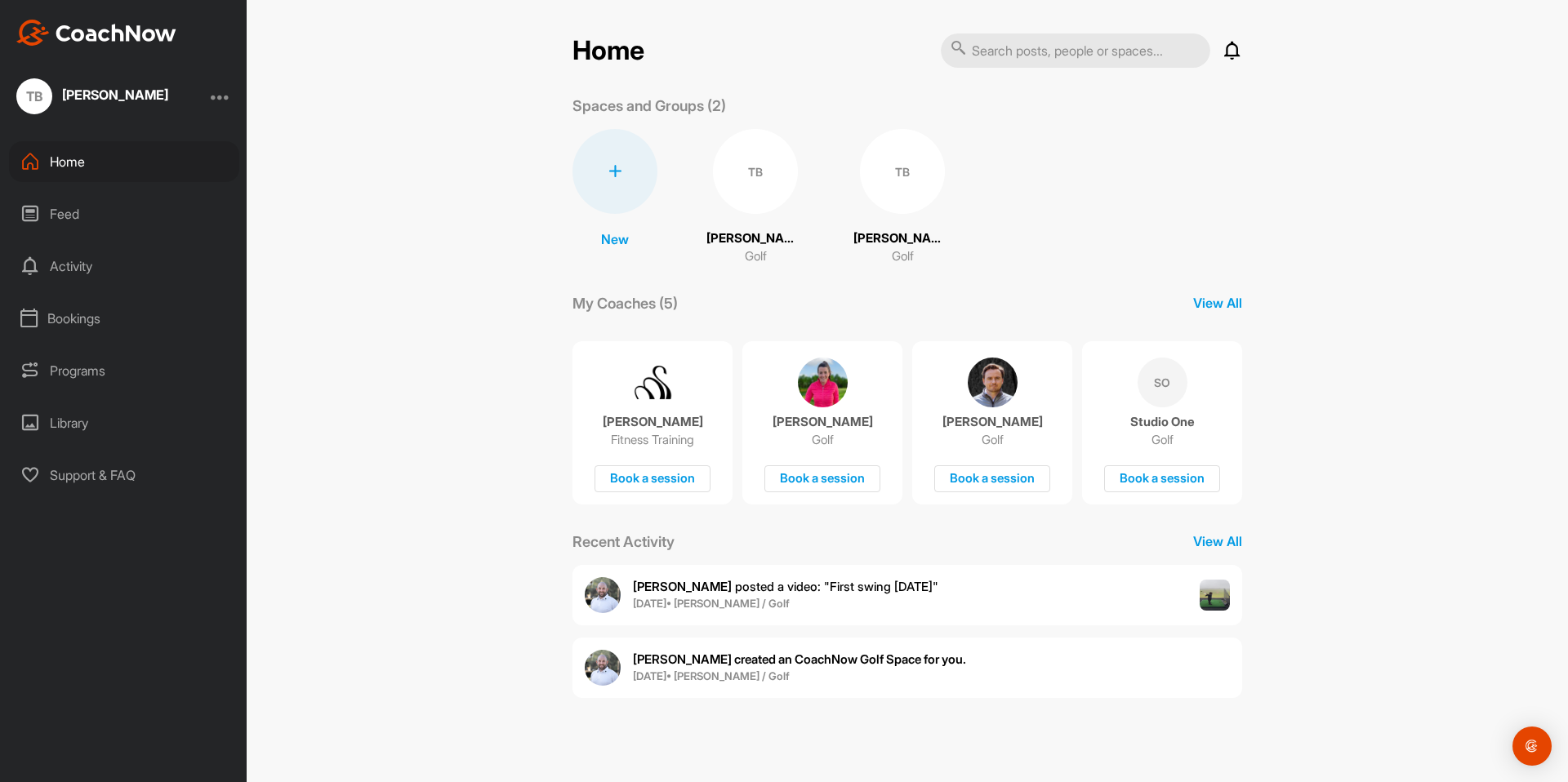
click at [222, 92] on div at bounding box center [220, 96] width 19 height 19
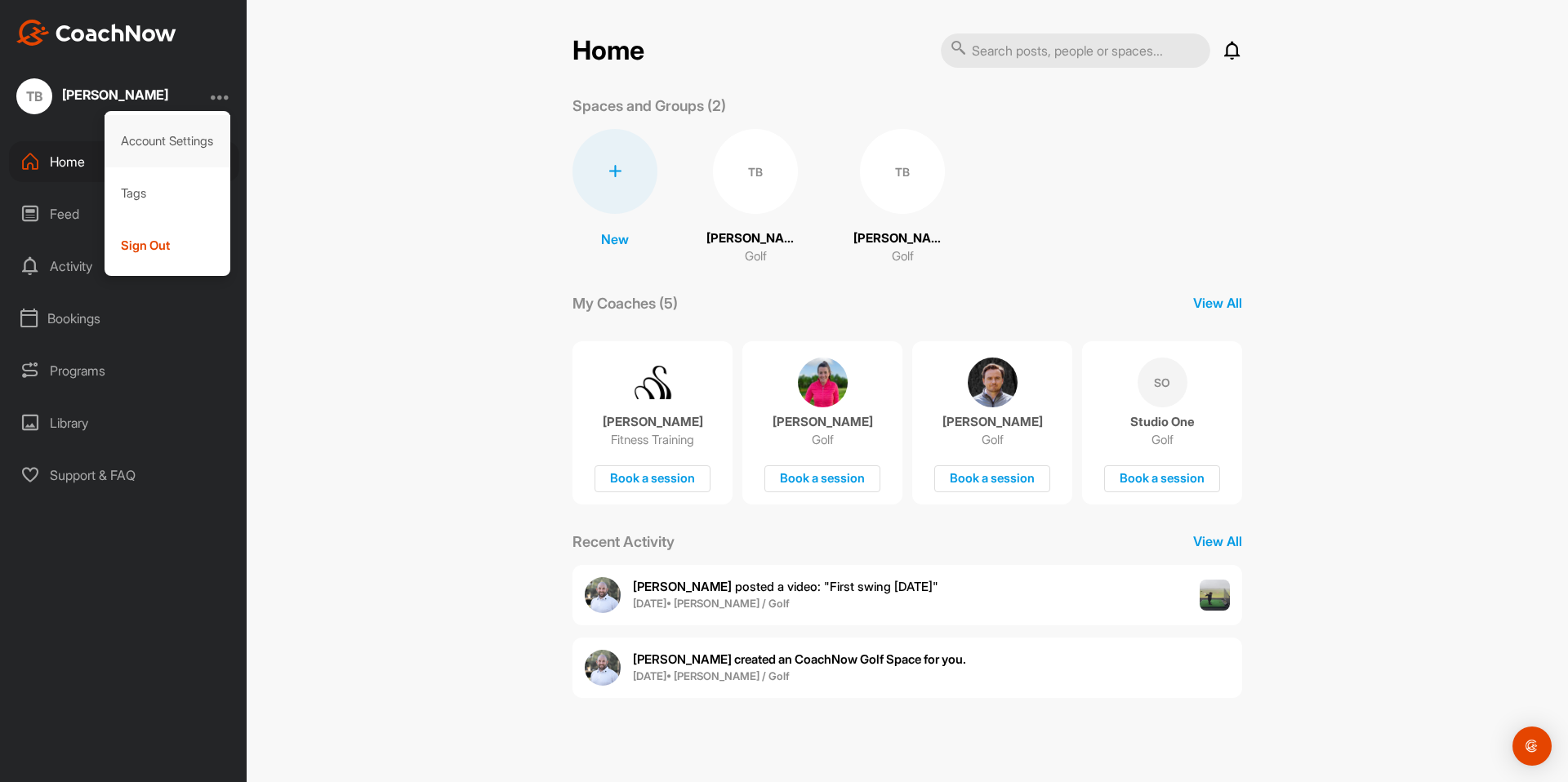
click at [193, 140] on div "Account Settings" at bounding box center [167, 141] width 127 height 53
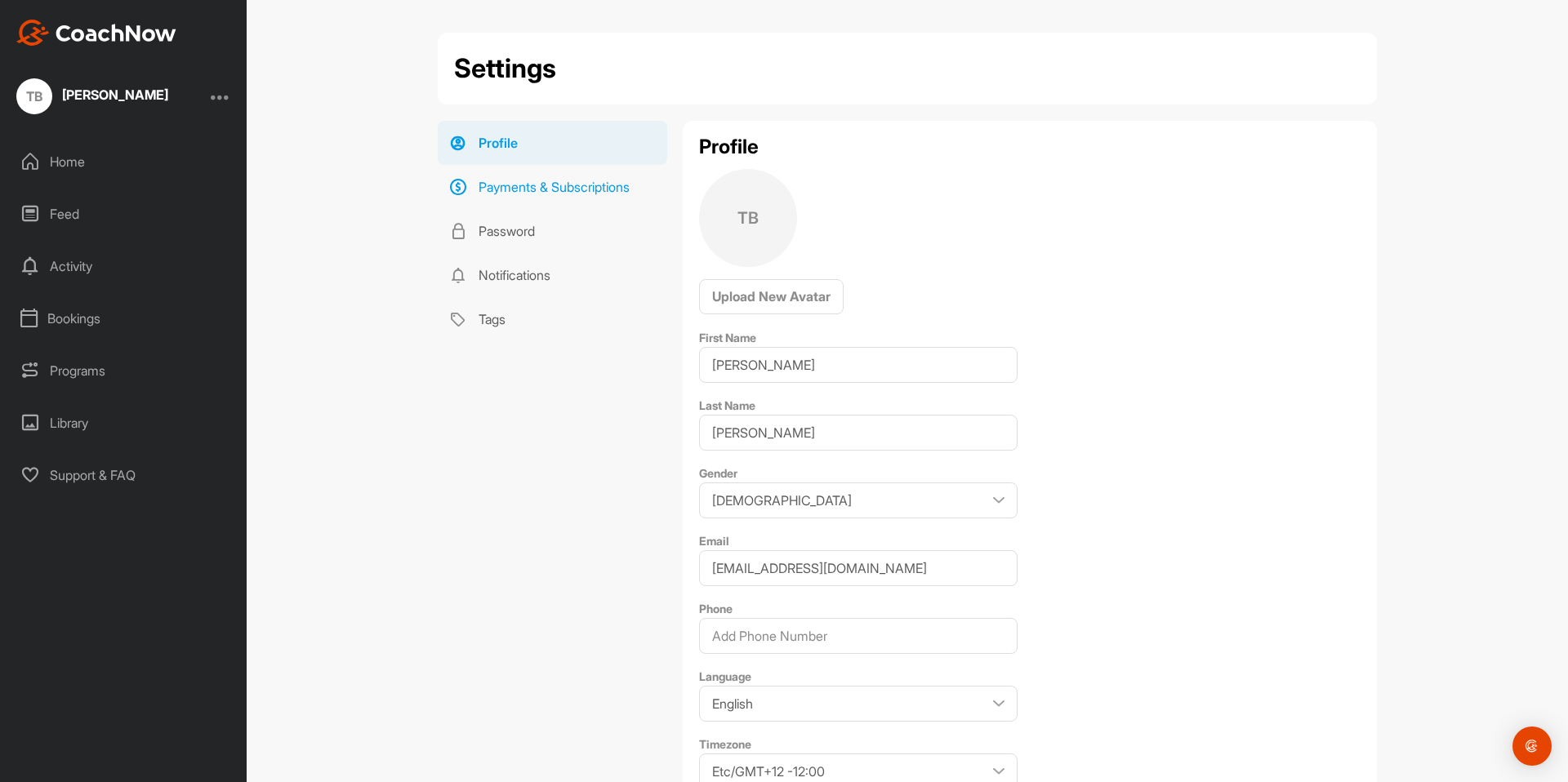
click at [554, 189] on link "Payments & Subscriptions" at bounding box center [552, 187] width 230 height 44
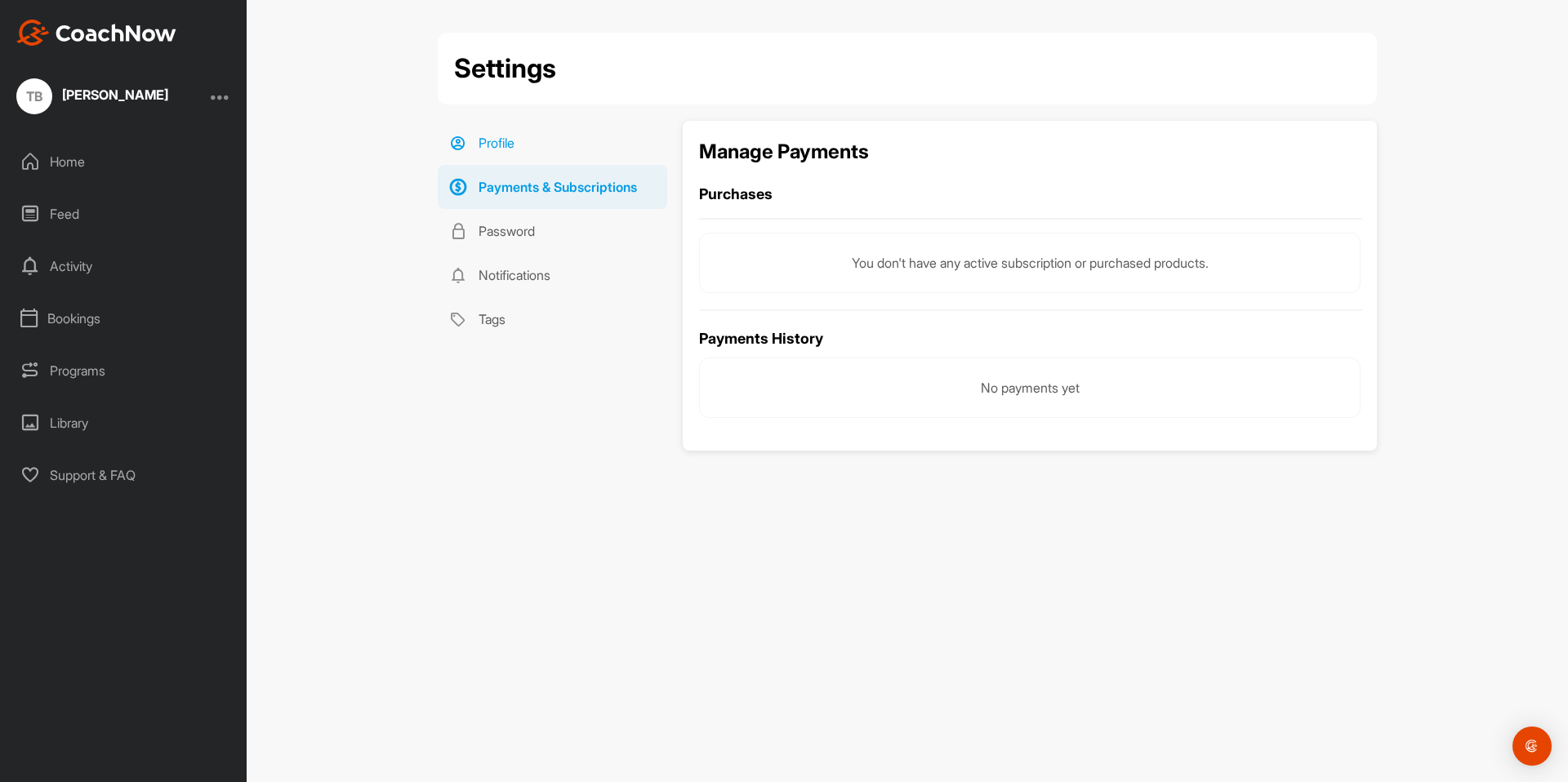
click at [505, 146] on link "Profile" at bounding box center [552, 143] width 230 height 44
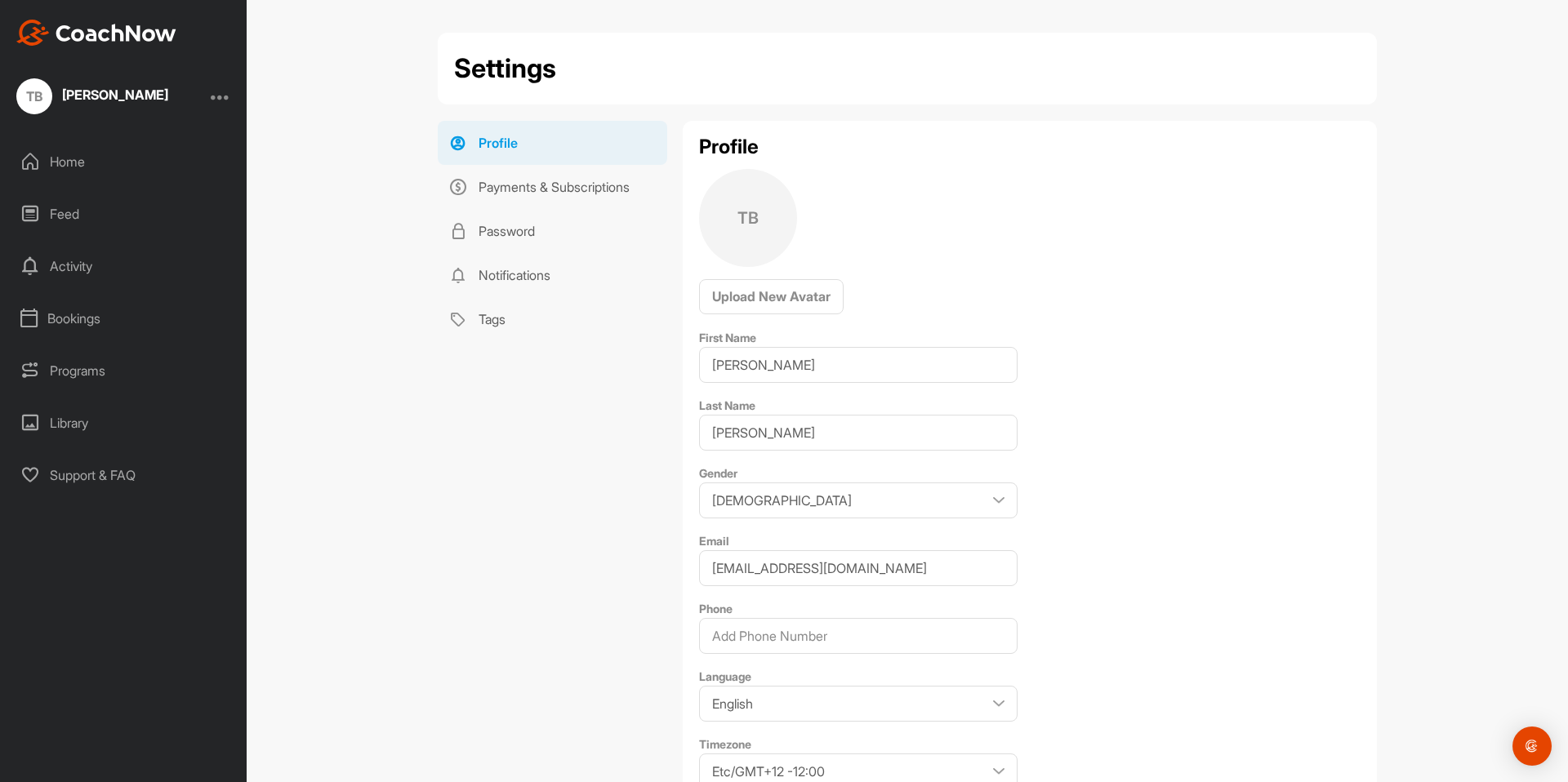
click at [90, 158] on div "Home" at bounding box center [124, 162] width 230 height 41
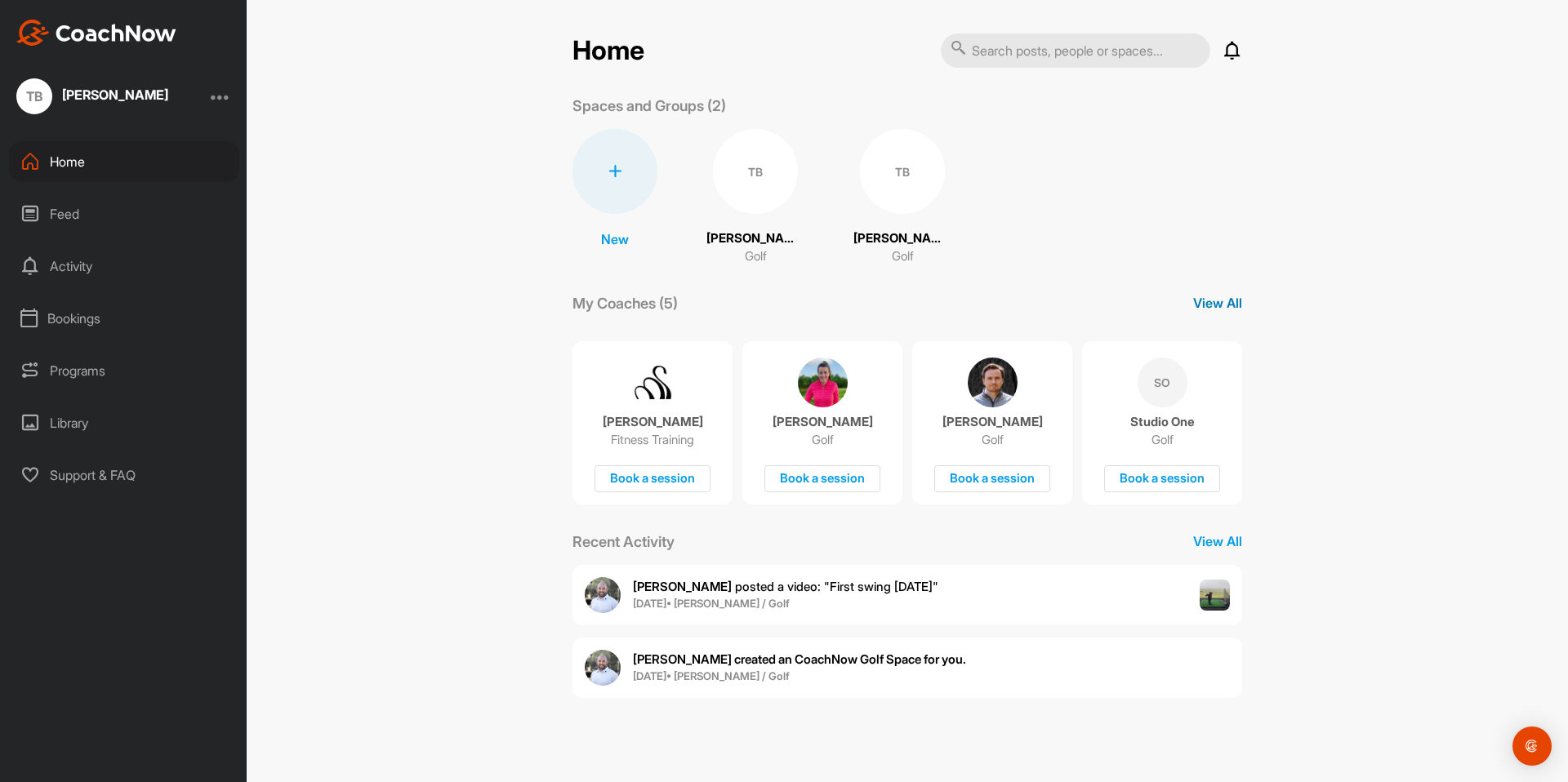
click at [1226, 300] on p "View All" at bounding box center [1217, 303] width 49 height 19
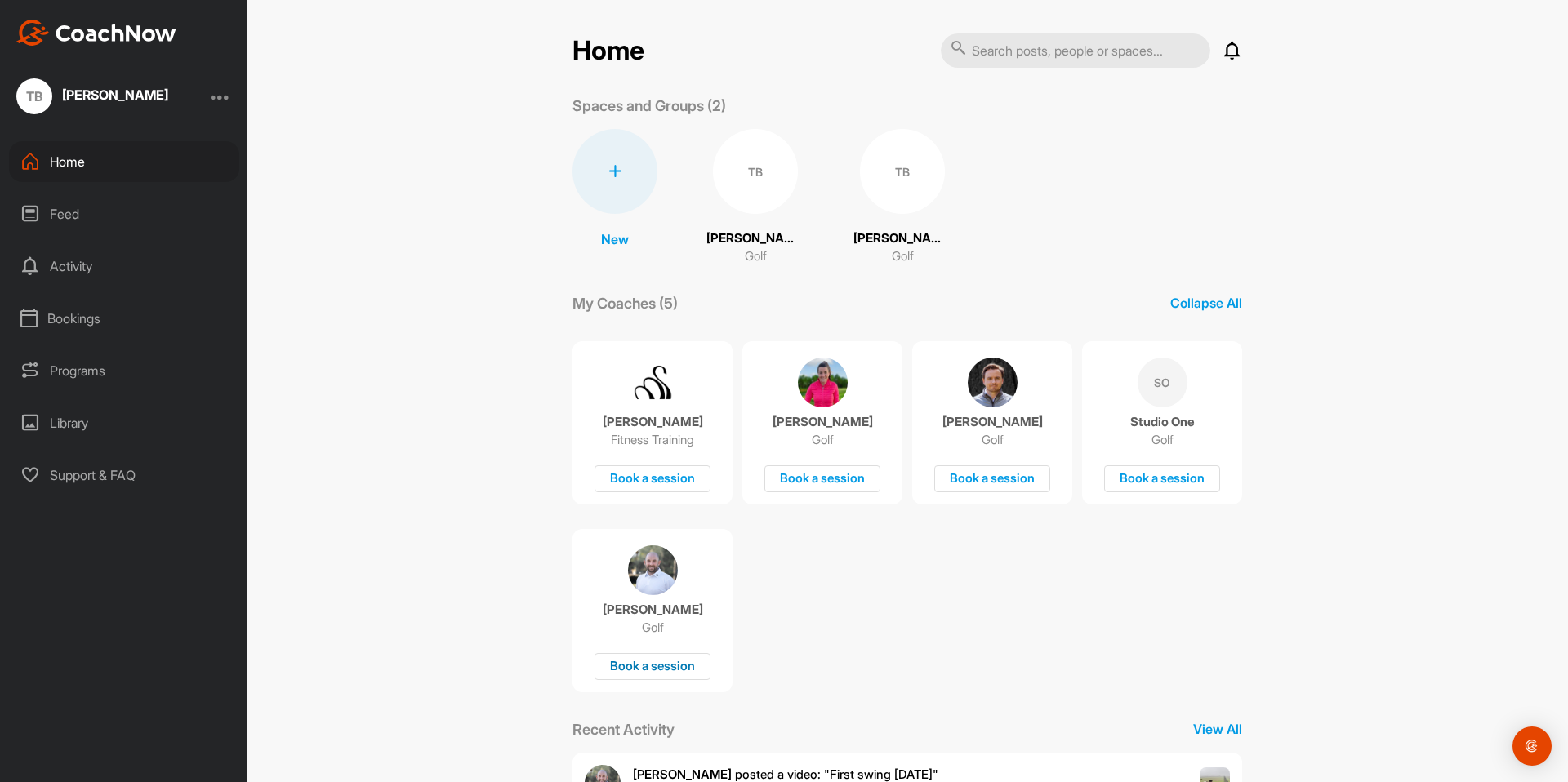
click at [646, 668] on div "Book a session" at bounding box center [653, 667] width 116 height 27
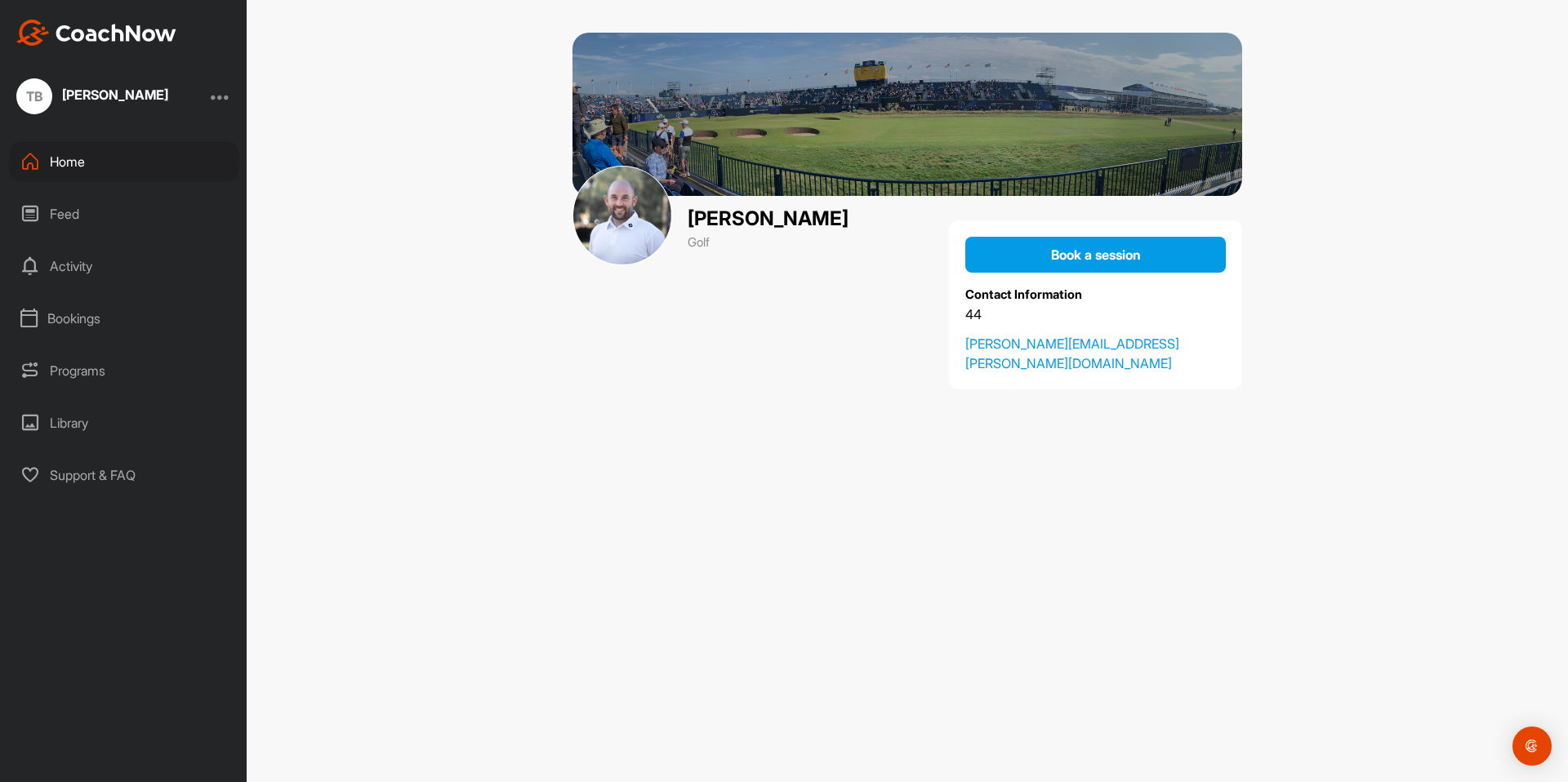
click at [53, 158] on div "Home" at bounding box center [124, 162] width 230 height 41
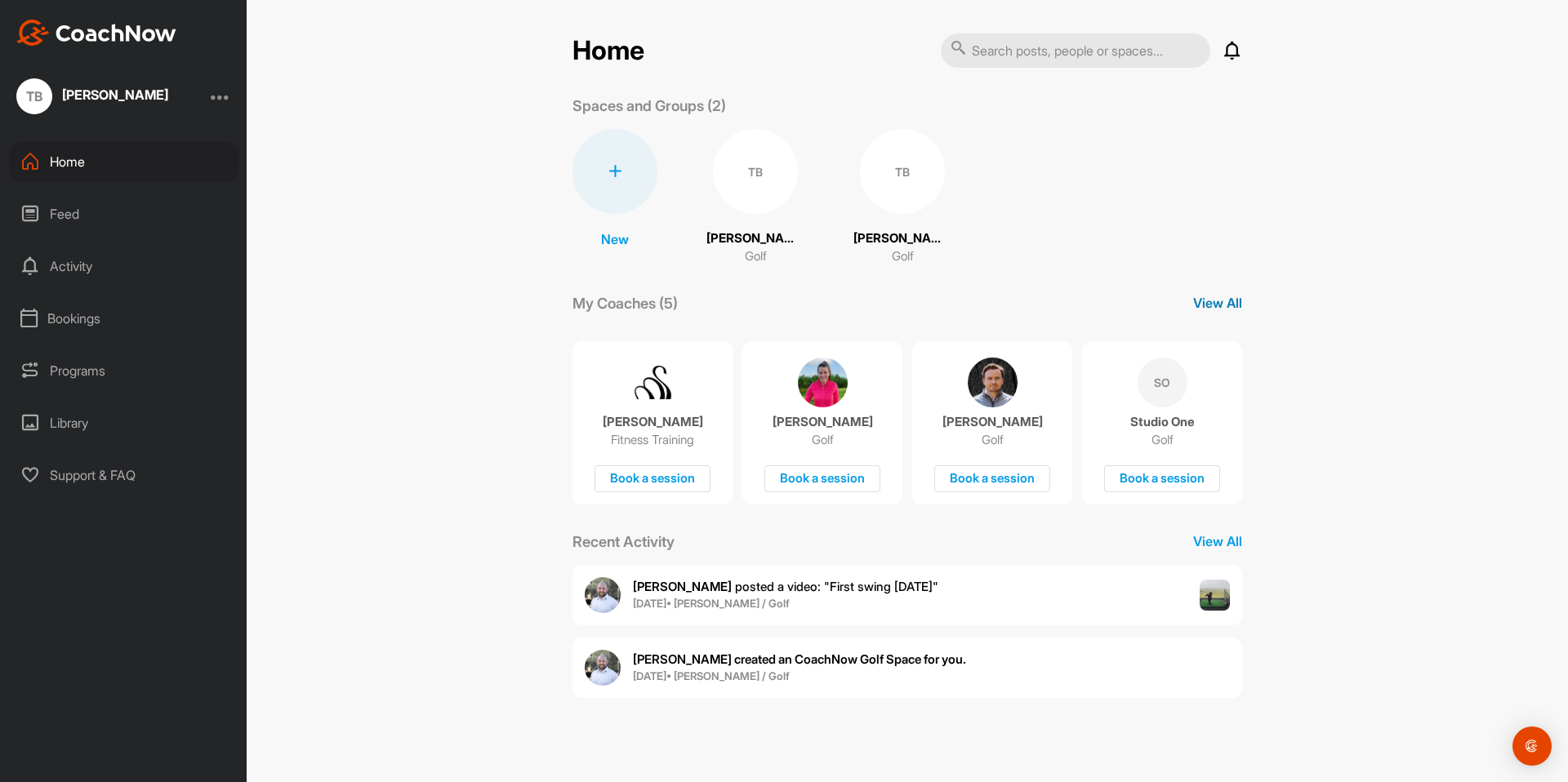
click at [1235, 303] on p "View All" at bounding box center [1217, 303] width 49 height 19
